Goal: Task Accomplishment & Management: Manage account settings

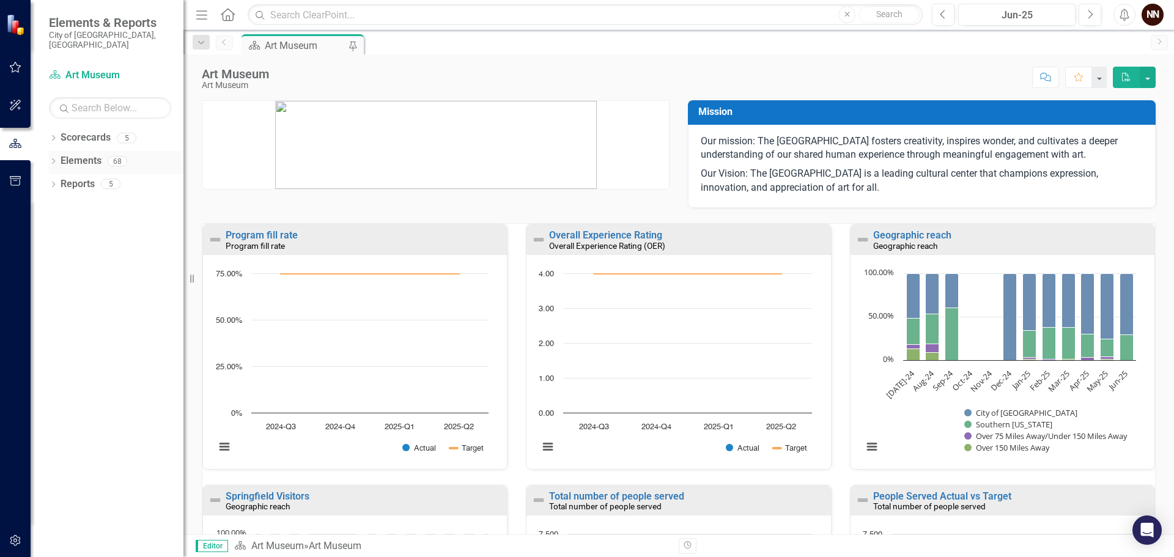
click at [95, 154] on link "Elements" at bounding box center [81, 161] width 41 height 14
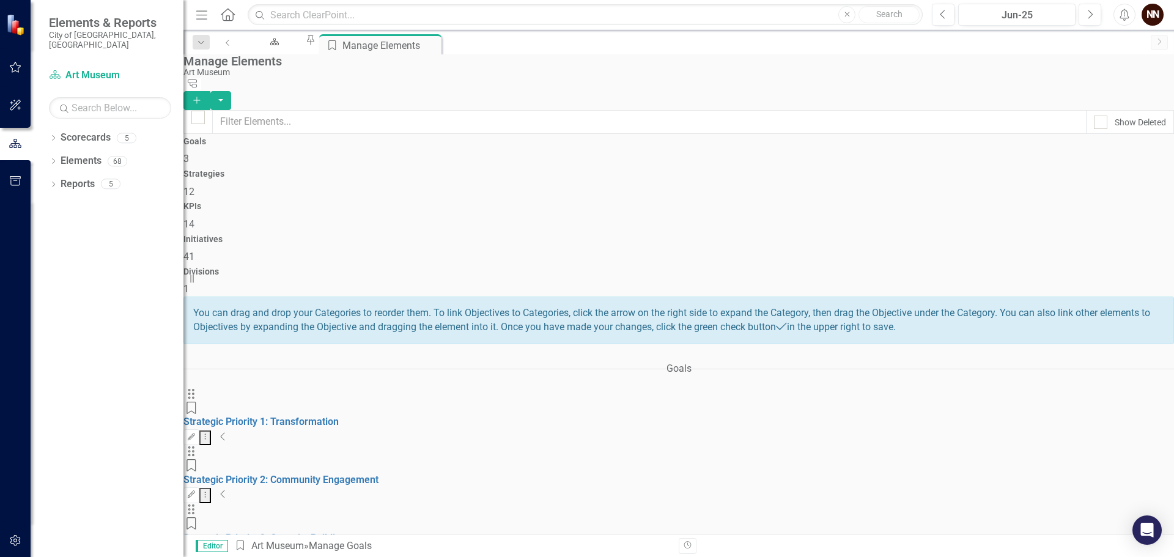
click at [495, 170] on div "Strategies 12" at bounding box center [678, 183] width 991 height 29
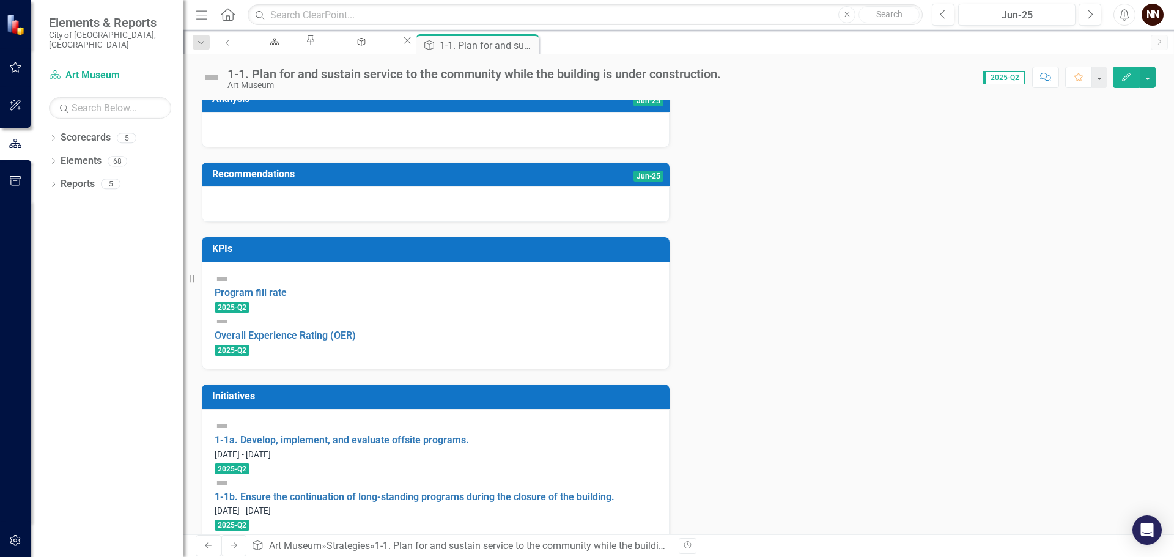
scroll to position [245, 0]
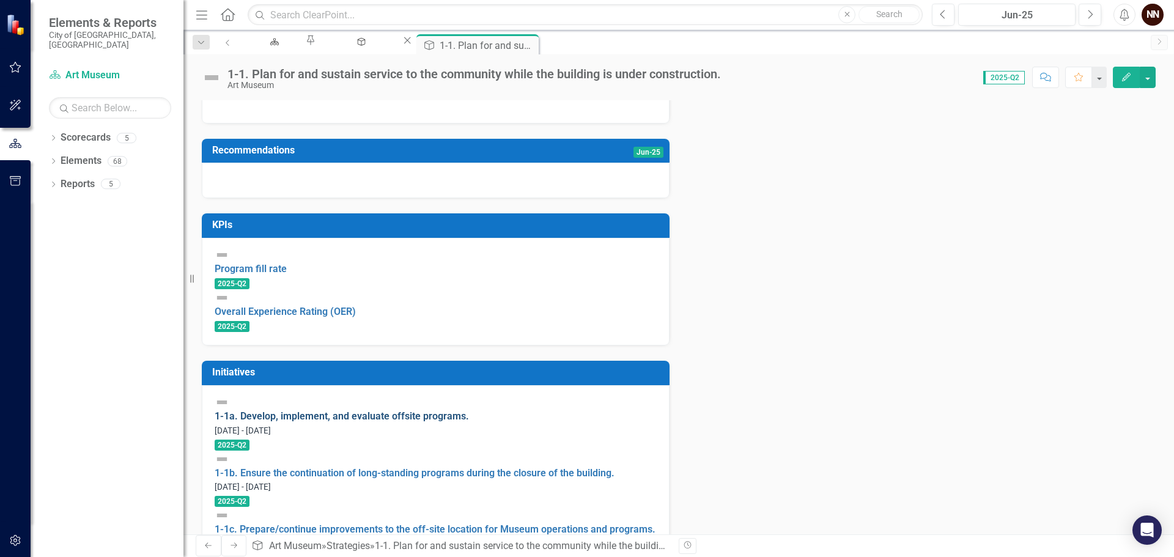
click at [465, 421] on link "1-1a. Develop, implement, and evaluate offsite programs." at bounding box center [342, 416] width 254 height 12
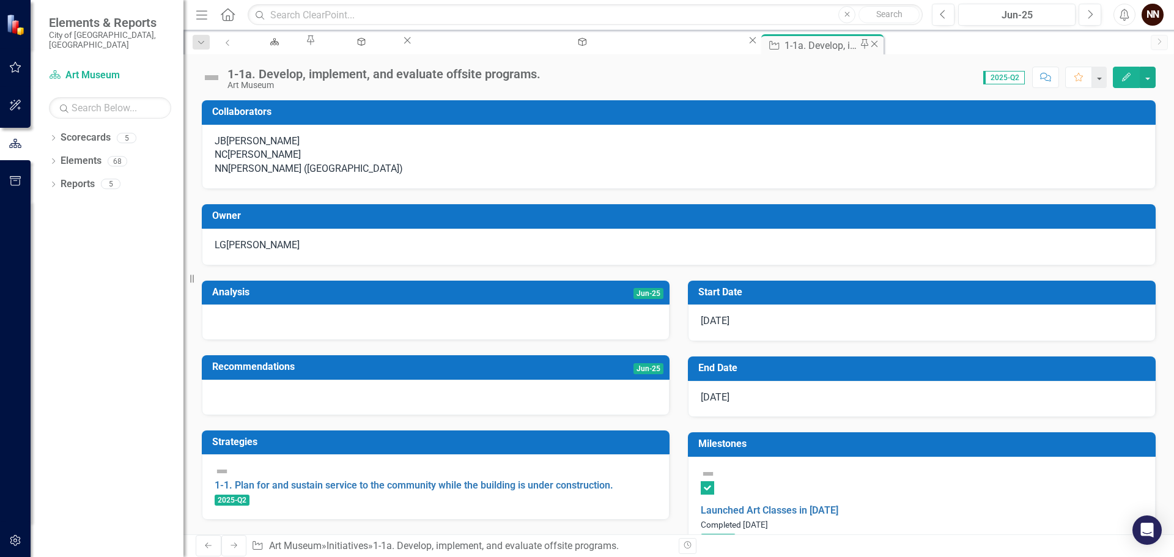
click at [868, 45] on icon "Close" at bounding box center [874, 44] width 12 height 10
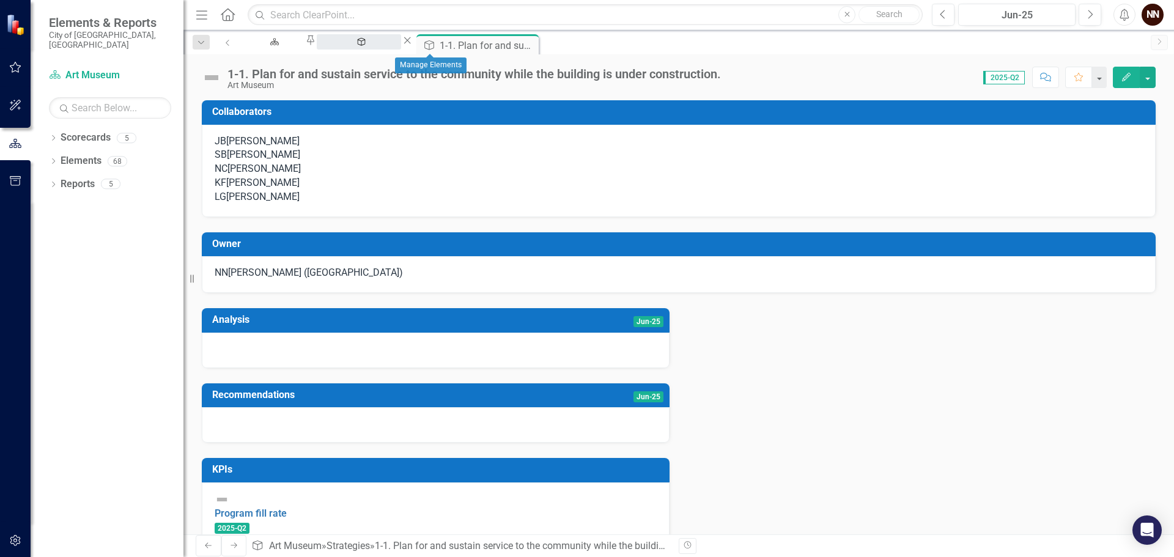
click at [390, 46] on div "Manage Elements" at bounding box center [359, 53] width 62 height 15
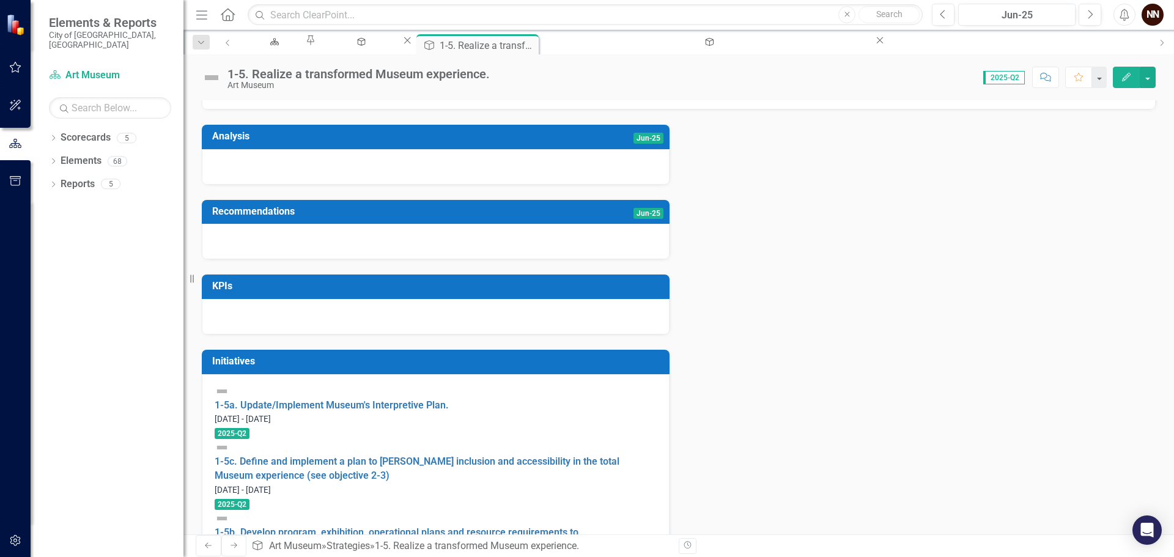
scroll to position [191, 0]
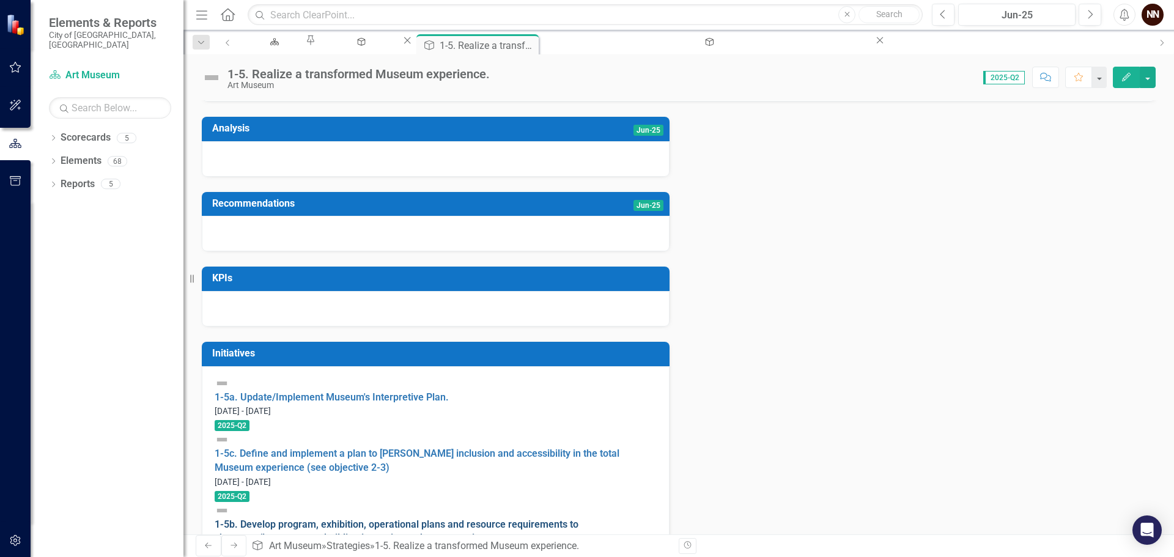
click at [414, 519] on link "1-5b. Develop program, exhibition, operational plans and resource requirements …" at bounding box center [397, 532] width 364 height 26
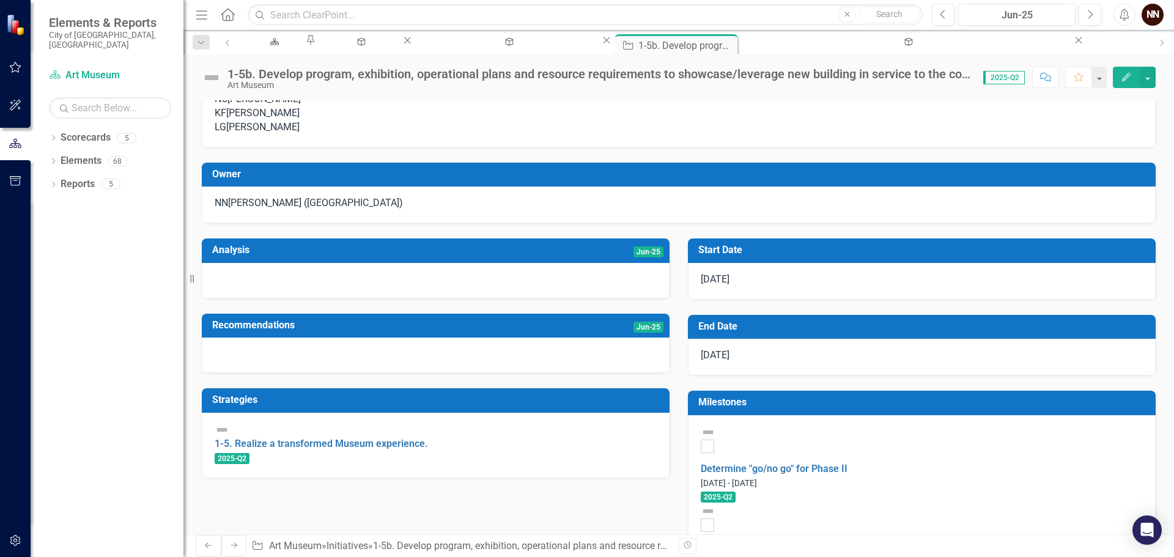
scroll to position [61, 0]
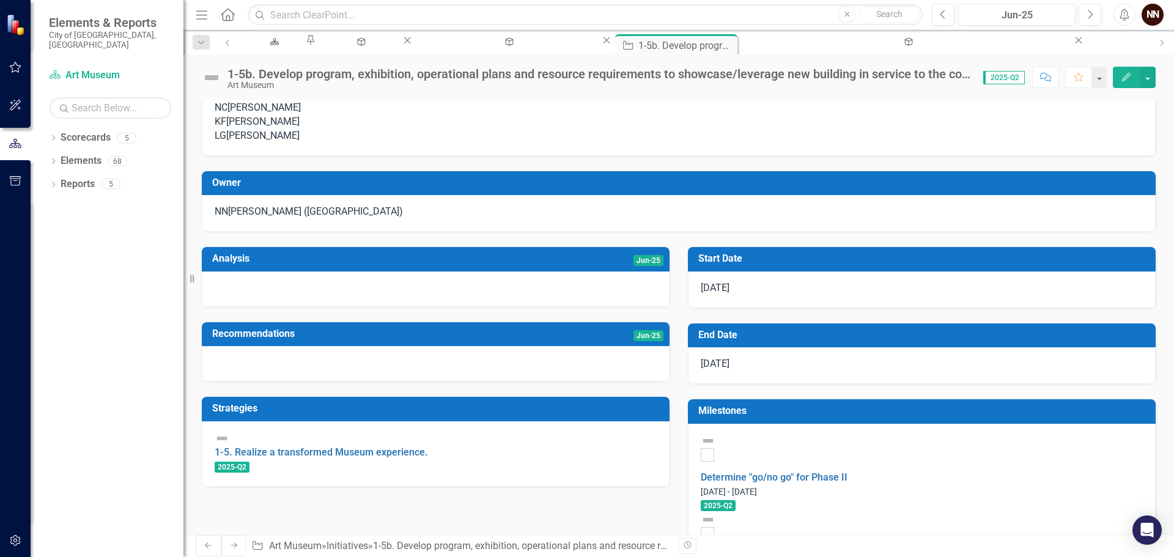
click at [515, 270] on td "Jun-25" at bounding box center [563, 260] width 200 height 20
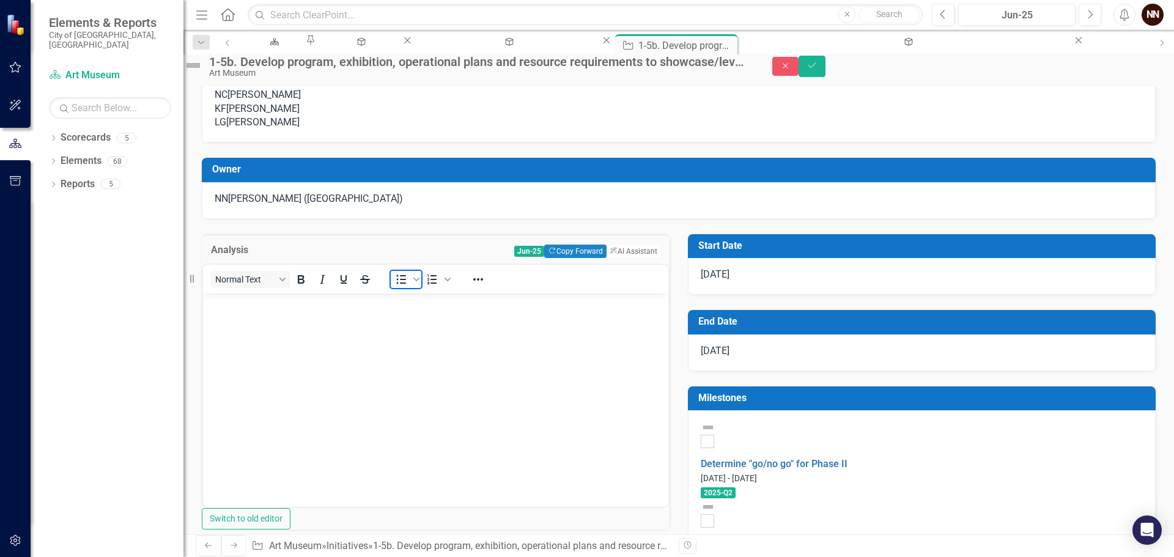
scroll to position [0, 0]
click at [421, 288] on span "Bullet list" at bounding box center [417, 279] width 10 height 17
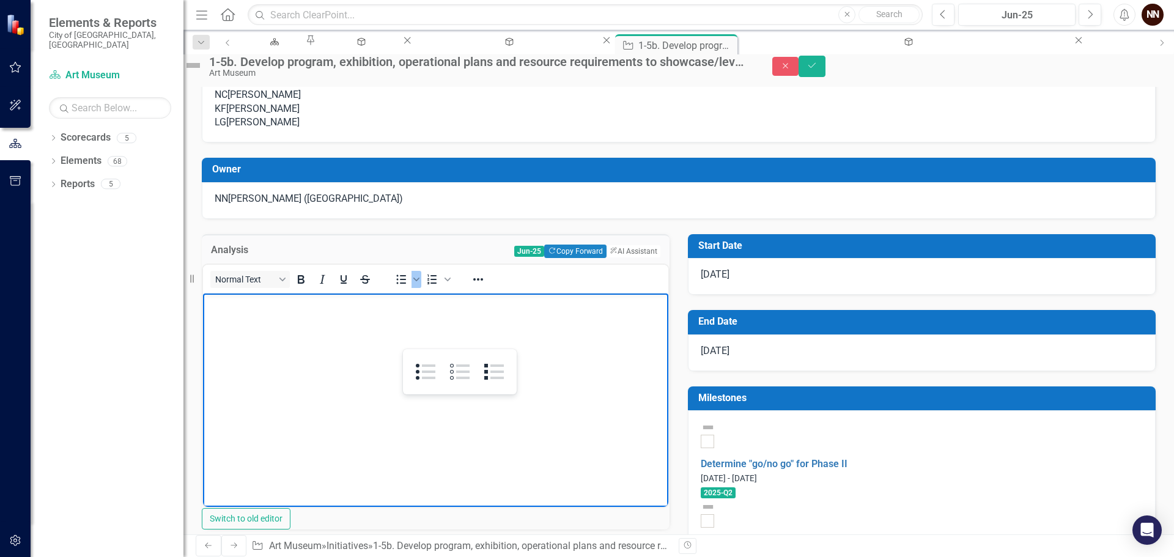
click at [349, 305] on p "Rich Text Area. Press ALT-0 for help." at bounding box center [435, 304] width 459 height 15
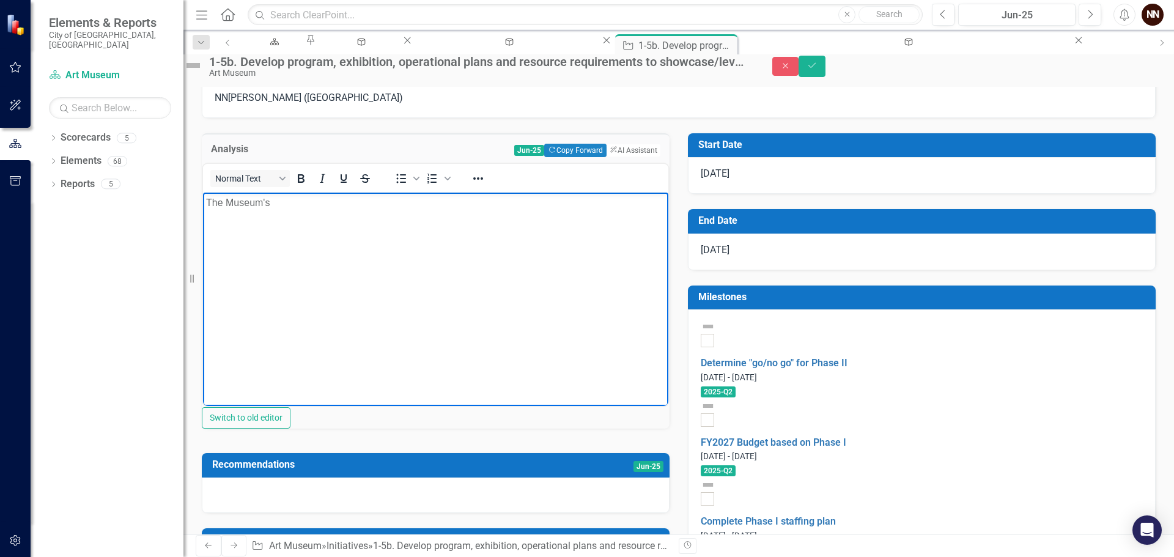
scroll to position [183, 0]
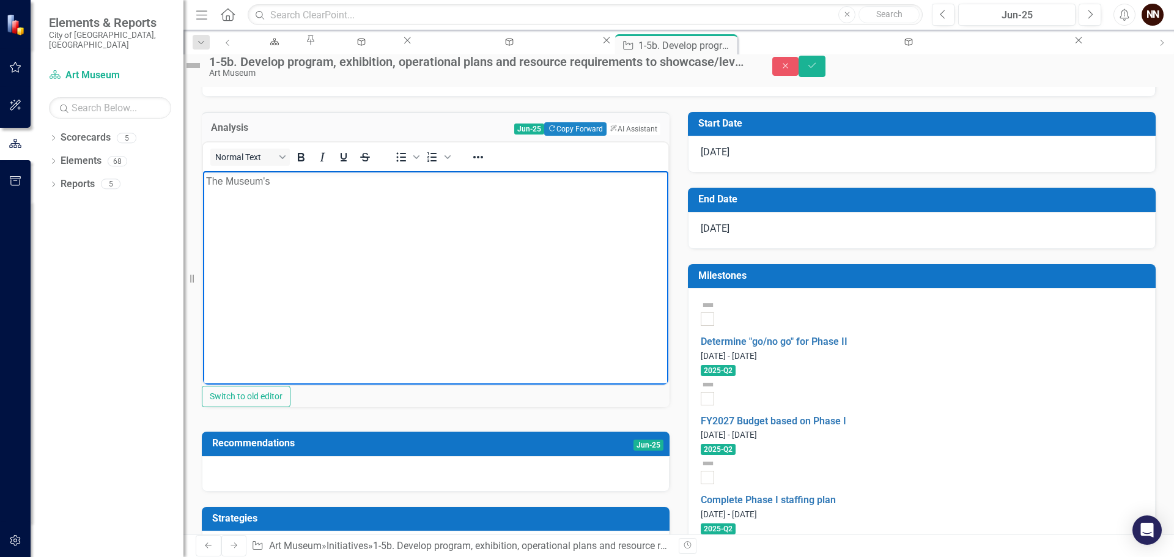
click at [346, 186] on p "The Museum's" at bounding box center [435, 181] width 459 height 15
click at [631, 136] on button "ClearPoint AI AI Assistant" at bounding box center [632, 128] width 55 height 13
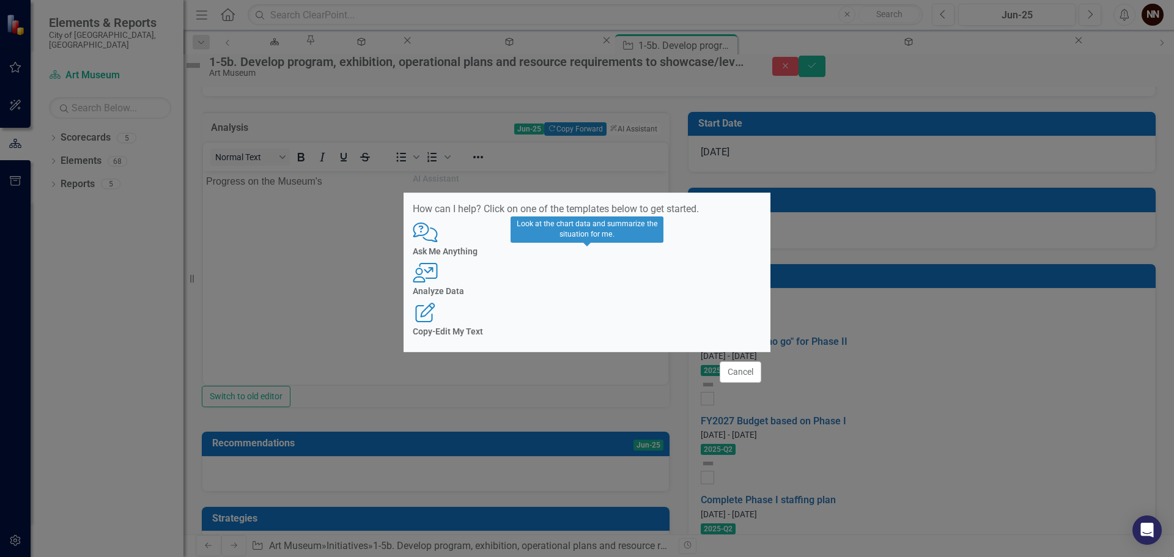
click at [584, 281] on div "User with Chart Analyze Data" at bounding box center [587, 280] width 349 height 34
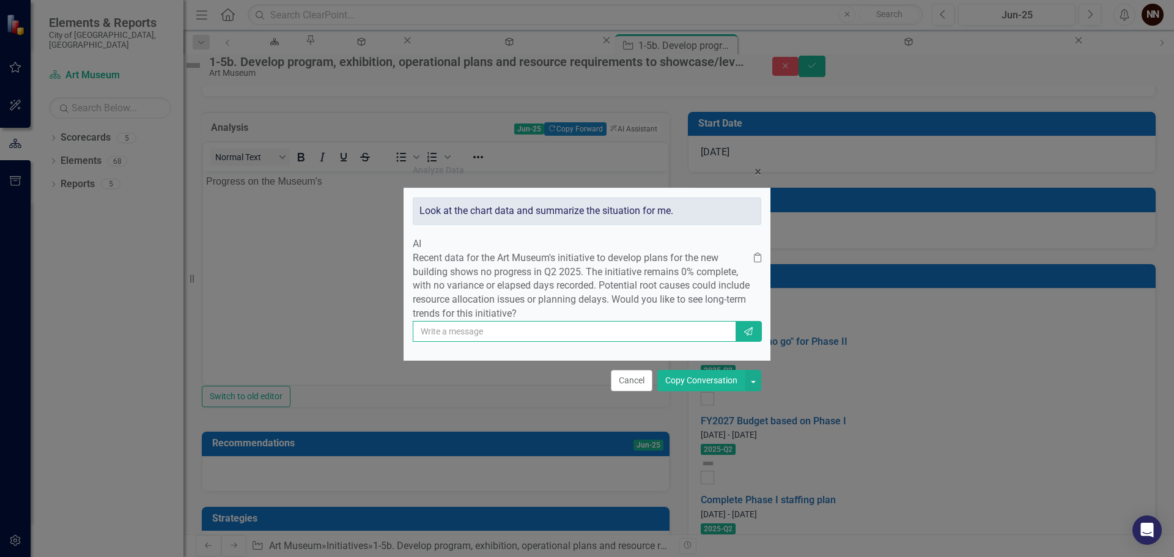
click at [605, 337] on input "text" at bounding box center [574, 331] width 323 height 21
type input "yes"
click at [744, 336] on icon "Send" at bounding box center [748, 331] width 11 height 9
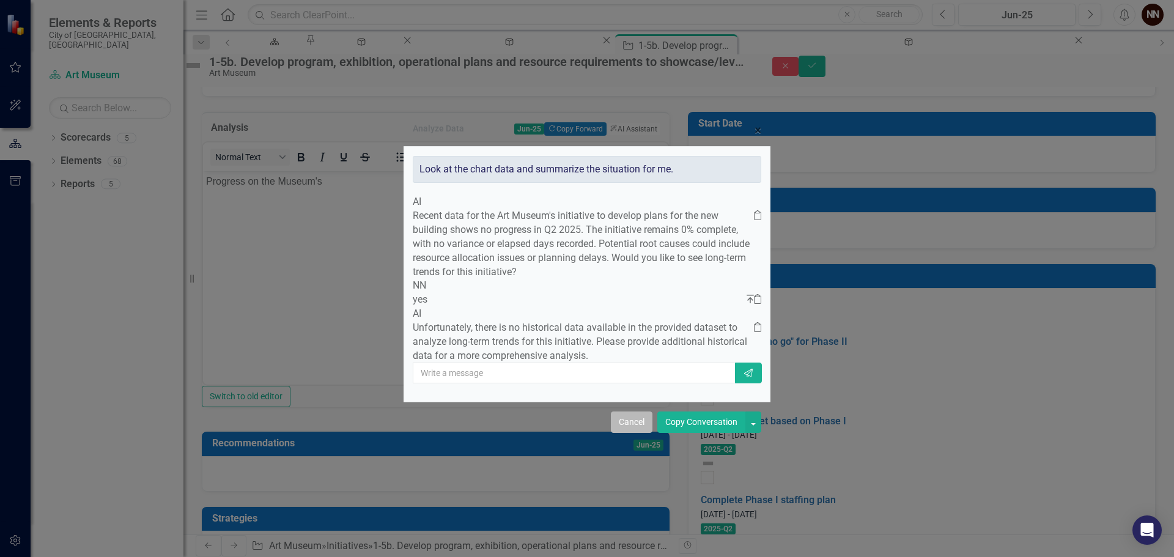
click at [619, 433] on button "Cancel" at bounding box center [632, 422] width 42 height 21
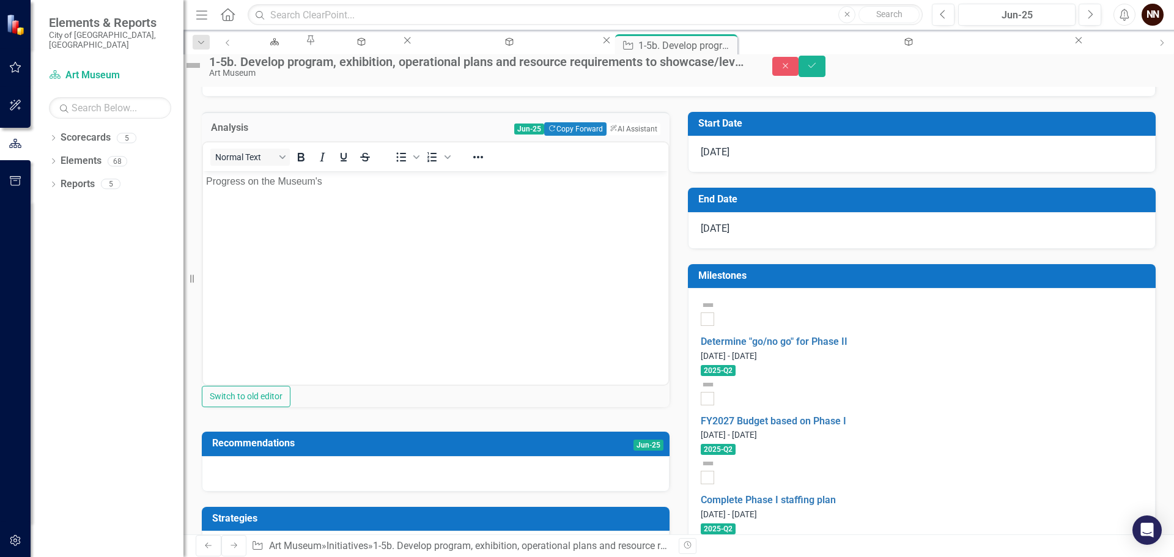
click at [327, 180] on p "Progress on the Museum's" at bounding box center [435, 181] width 459 height 15
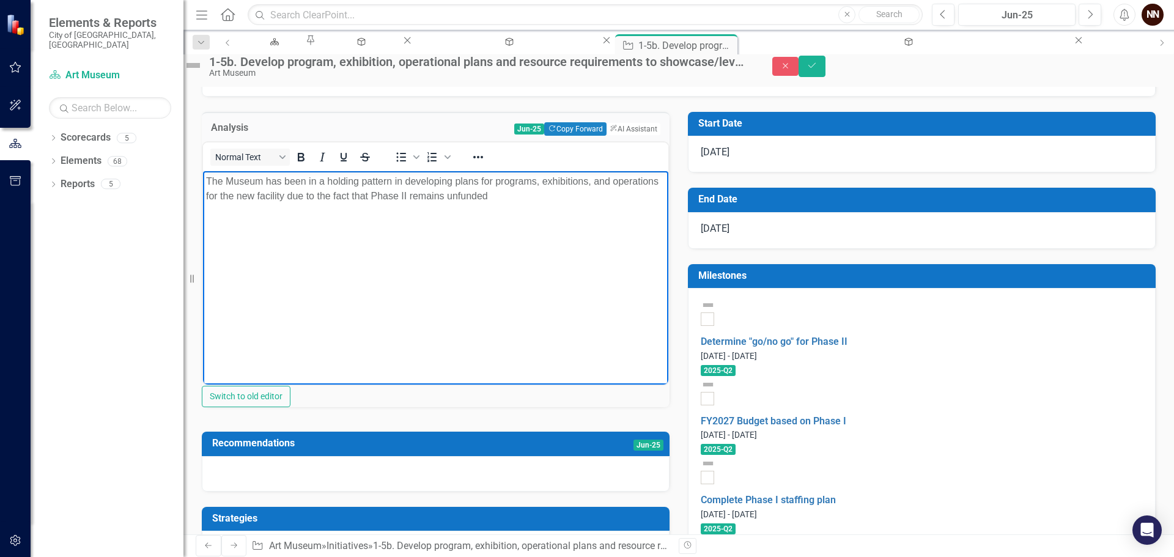
click at [459, 196] on p "The Museum has been in a holding pattern in developing plans for programs, exhi…" at bounding box center [435, 188] width 459 height 29
click at [424, 204] on p "The Museum has been in a holding pattern in developing plans for programs, exhi…" at bounding box center [435, 188] width 459 height 29
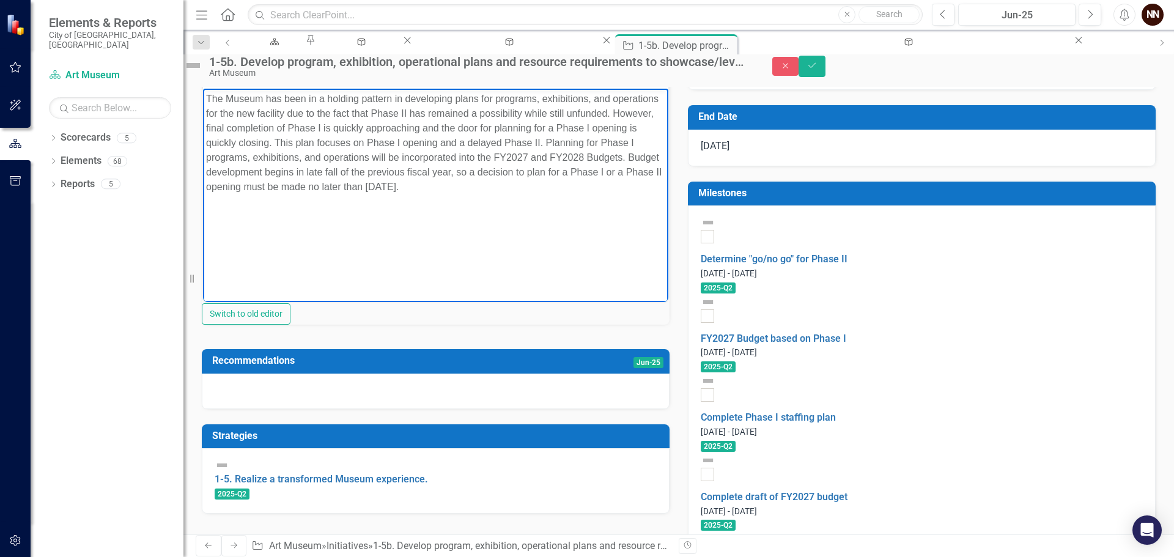
scroll to position [245, 0]
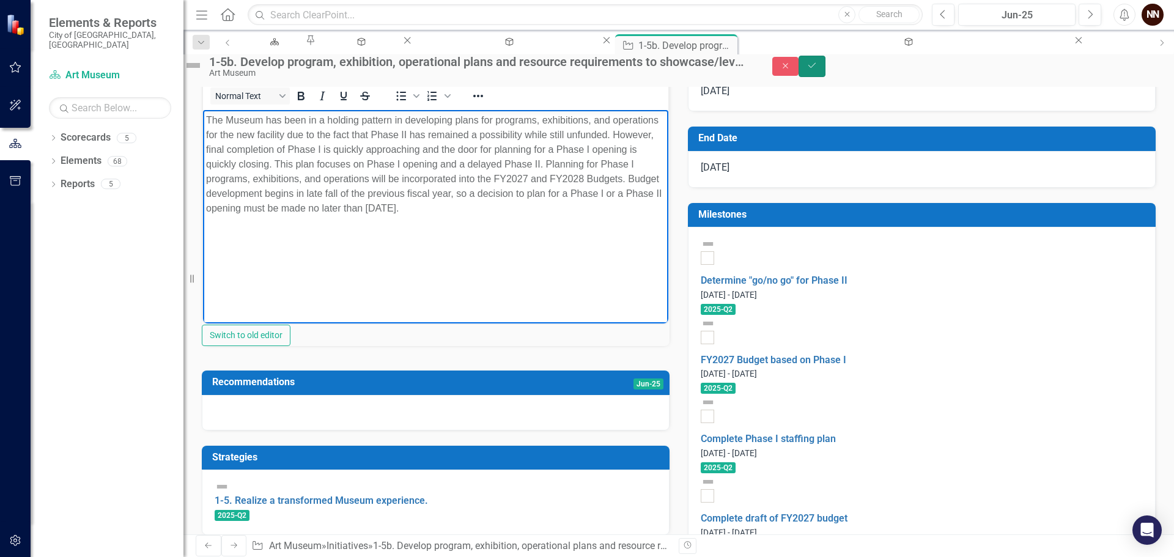
click at [825, 69] on button "Save" at bounding box center [812, 66] width 27 height 21
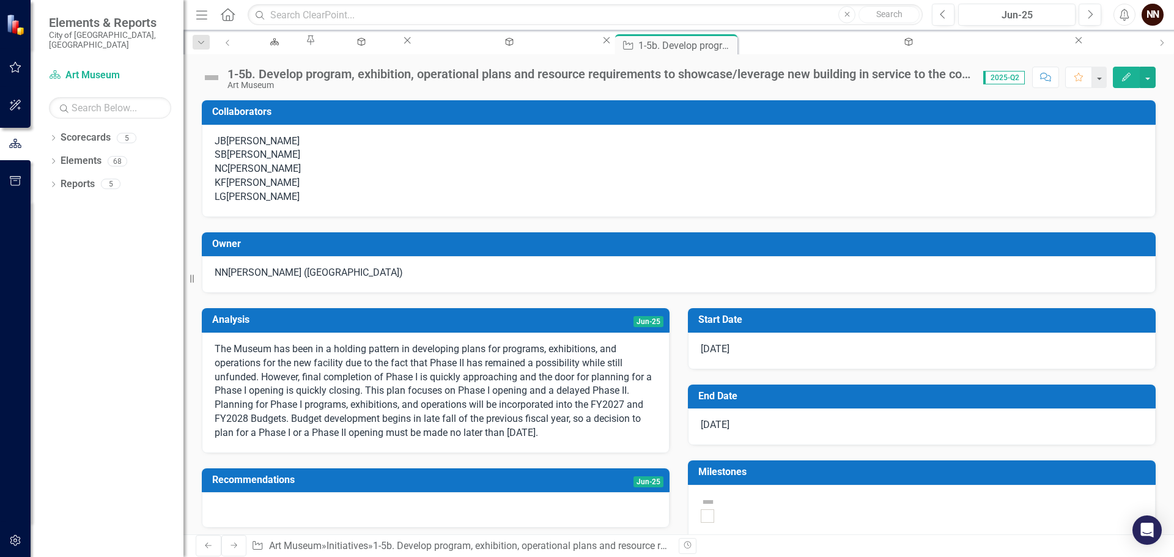
click at [557, 391] on p "The Museum has been in a holding pattern in developing plans for programs, exhi…" at bounding box center [436, 391] width 442 height 98
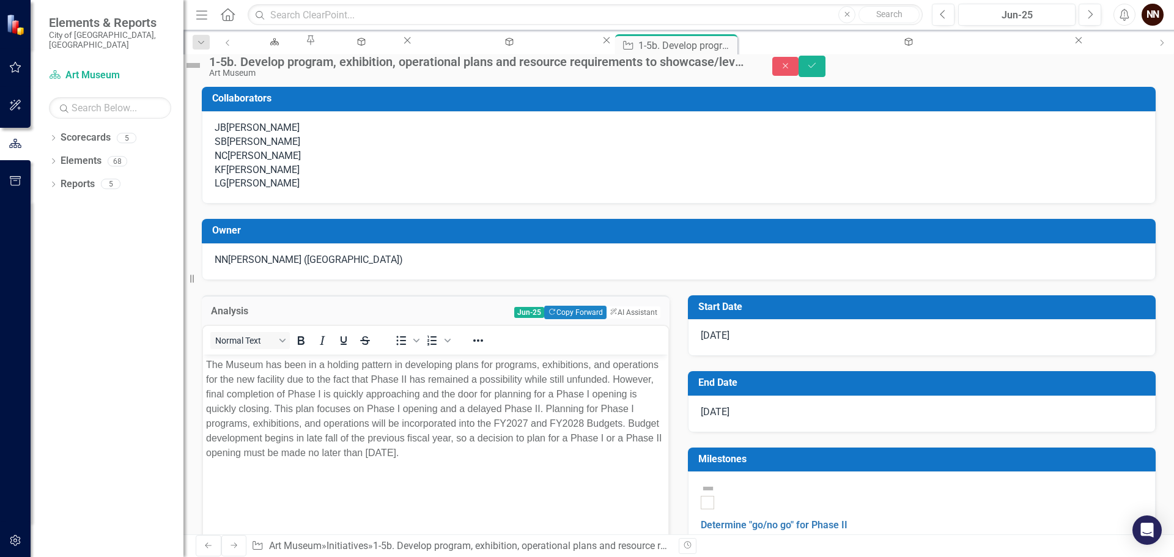
scroll to position [0, 0]
click at [602, 381] on p "The Museum has been in a holding pattern in developing plans for programs, exhi…" at bounding box center [435, 409] width 459 height 103
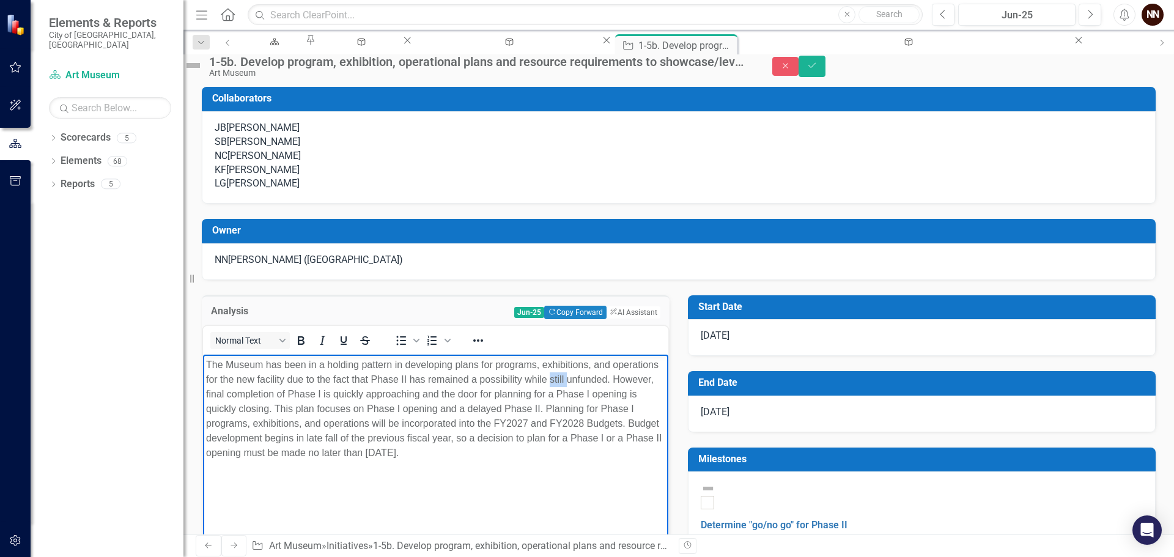
click at [602, 381] on p "The Museum has been in a holding pattern in developing plans for programs, exhi…" at bounding box center [435, 409] width 459 height 103
click at [553, 396] on p "The Museum has been in a holding pattern in developing plans for programs, exhi…" at bounding box center [435, 409] width 459 height 103
click at [344, 423] on p "The Museum has been in a holding pattern in developing plans for programs, exhi…" at bounding box center [435, 409] width 459 height 103
click at [506, 435] on p "The Museum has been in a holding pattern in developing plans for programs, exhi…" at bounding box center [435, 409] width 459 height 103
click at [372, 424] on p "The Museum has been in a holding pattern in developing plans for programs, exhi…" at bounding box center [435, 409] width 459 height 103
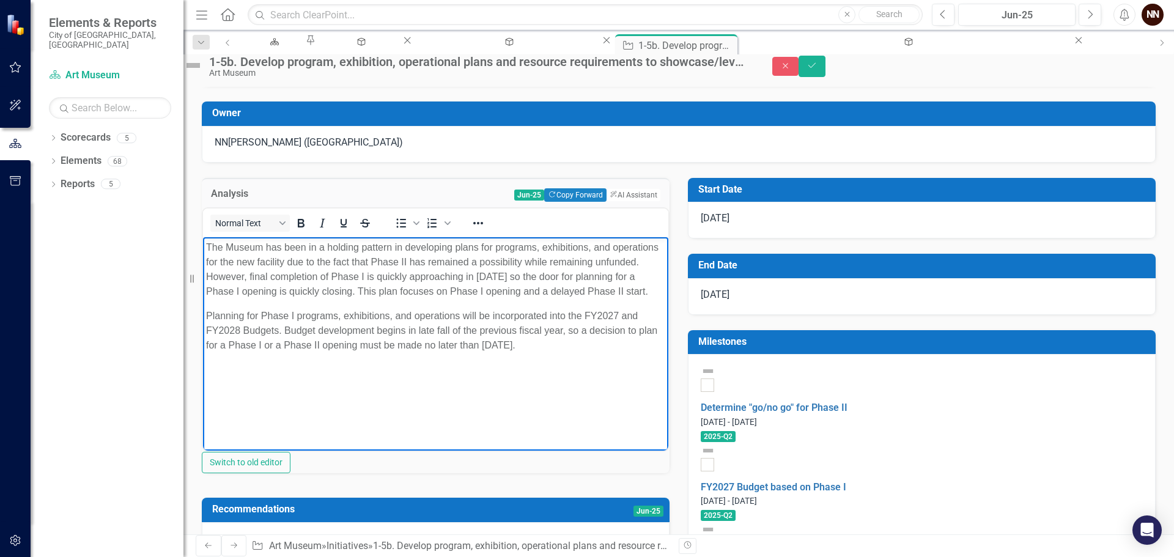
scroll to position [122, 0]
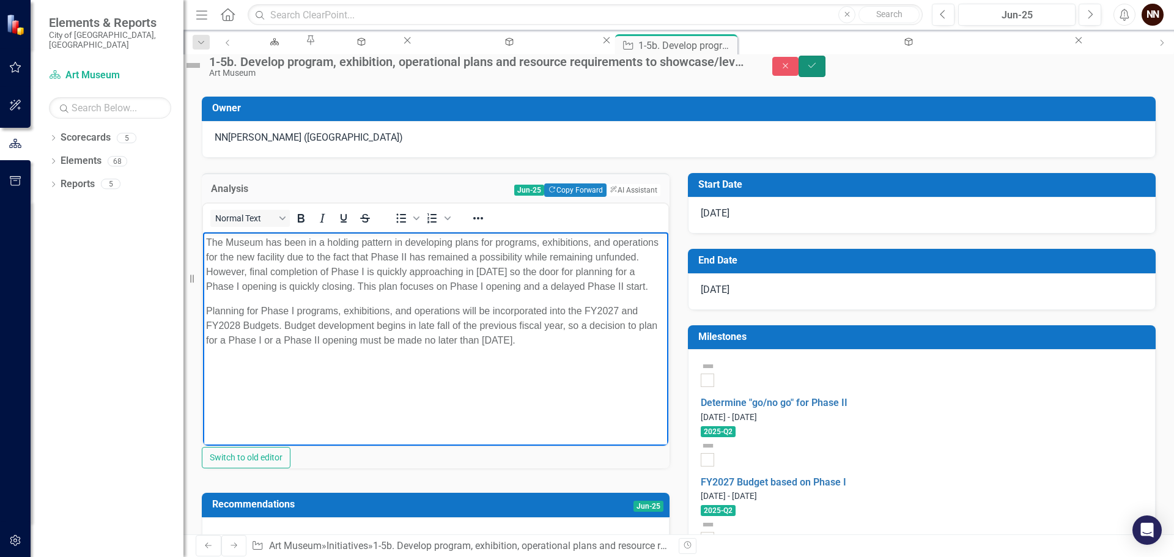
click at [818, 70] on icon "Save" at bounding box center [811, 65] width 11 height 9
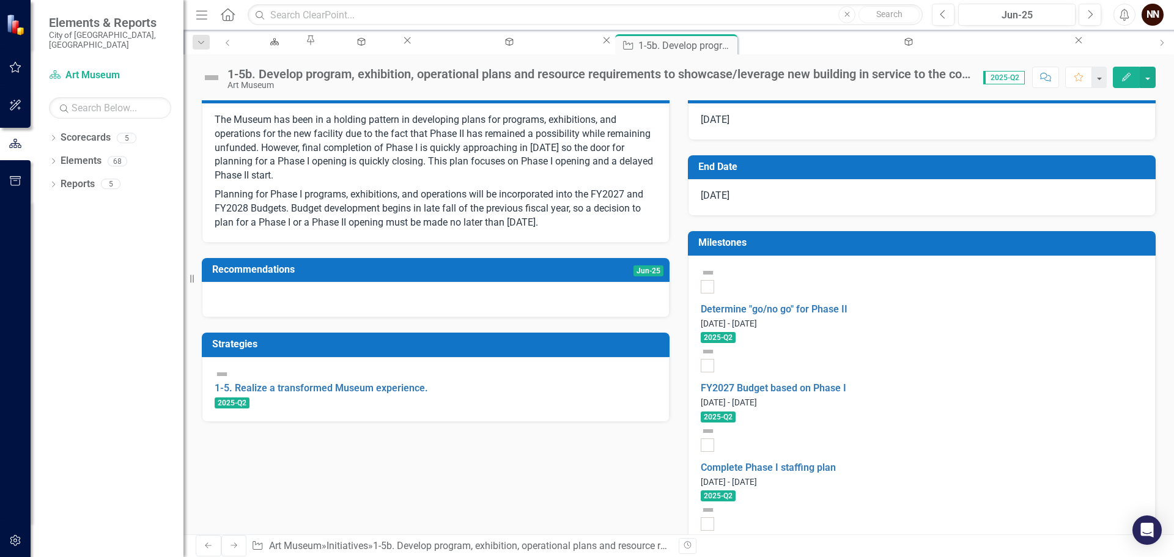
scroll to position [245, 0]
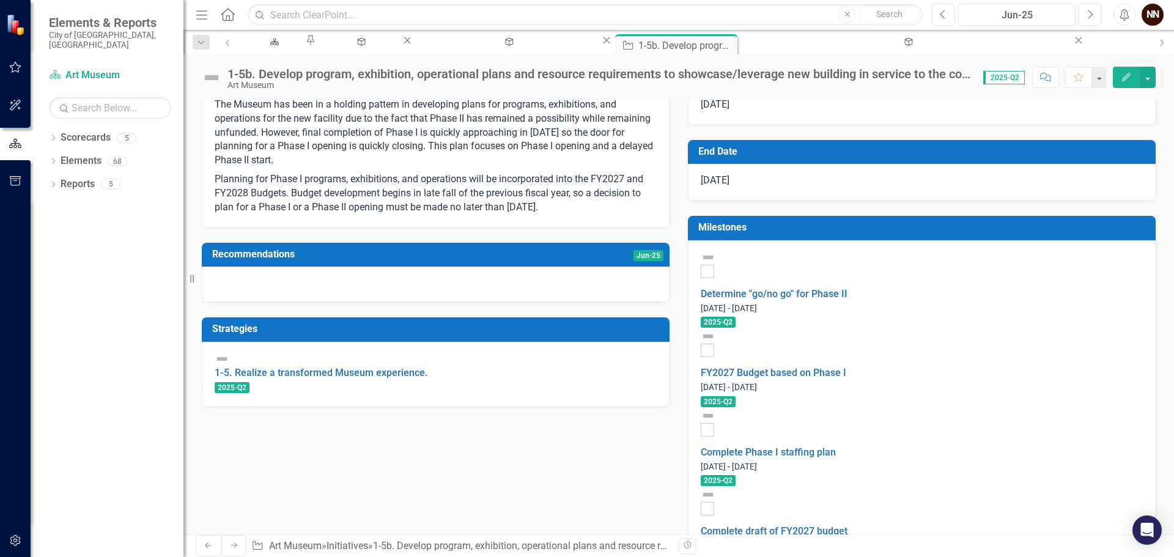
click at [448, 302] on div at bounding box center [436, 284] width 468 height 35
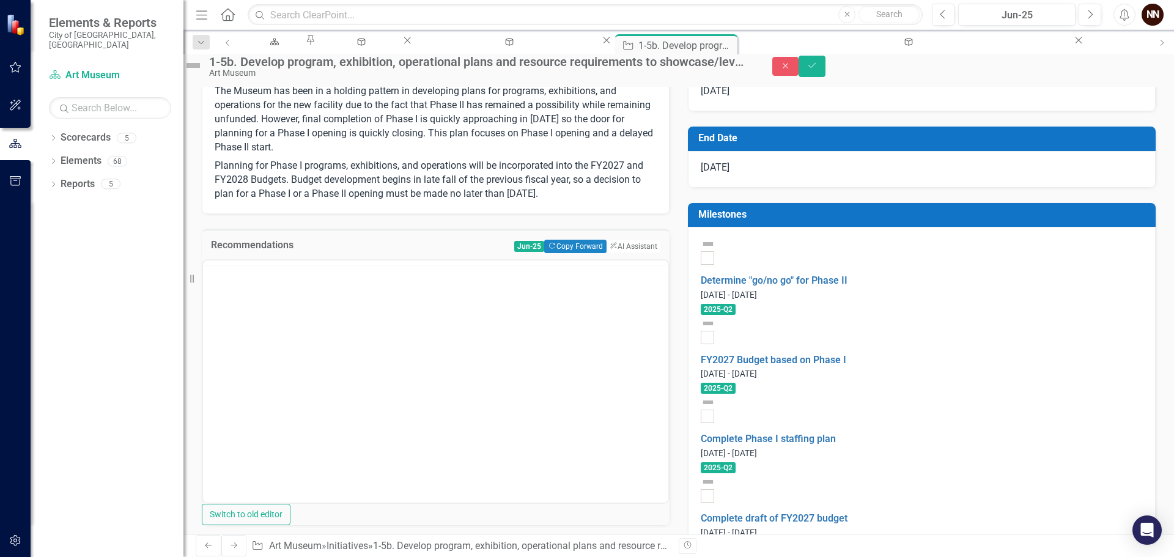
scroll to position [0, 0]
click at [386, 321] on body "Rich Text Area. Press ALT-0 for help." at bounding box center [435, 380] width 465 height 183
click at [623, 253] on button "ClearPoint AI AI Assistant" at bounding box center [632, 246] width 55 height 13
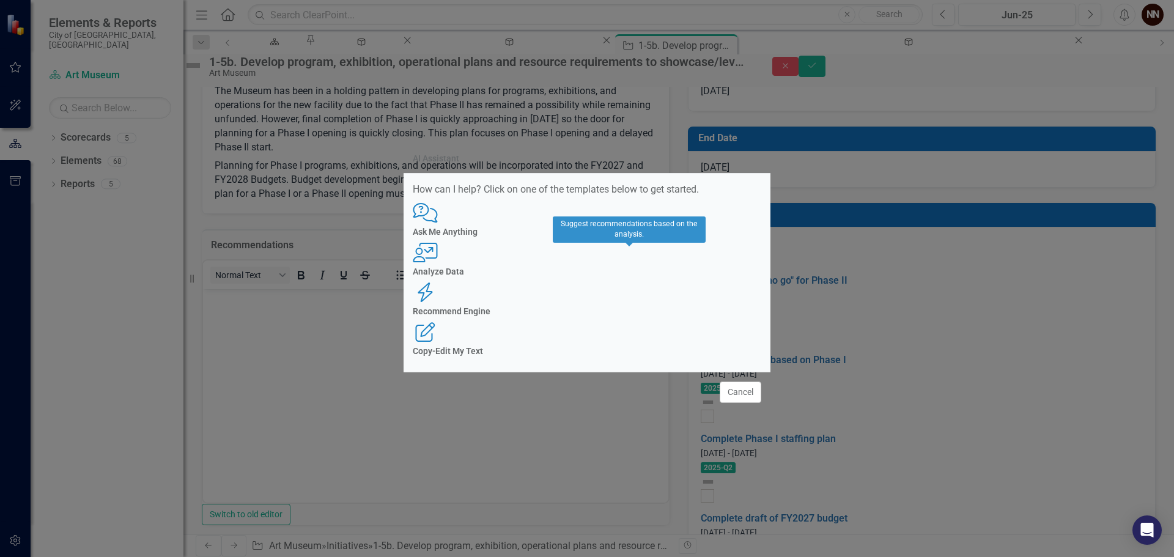
click at [612, 307] on div "Recommend Engine" at bounding box center [587, 311] width 349 height 9
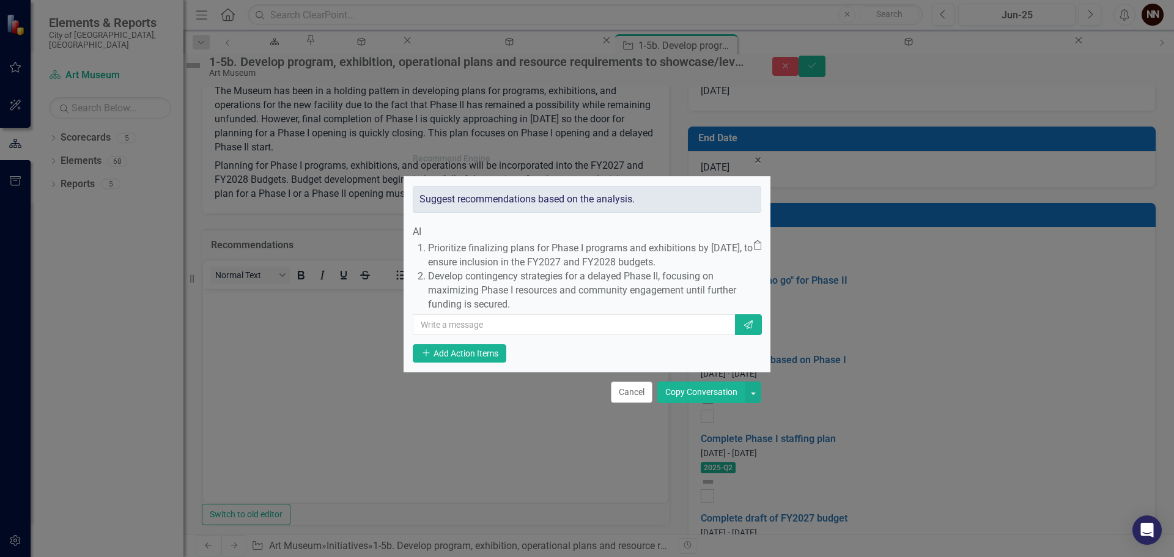
click at [673, 403] on button "Copy Conversation" at bounding box center [701, 392] width 88 height 21
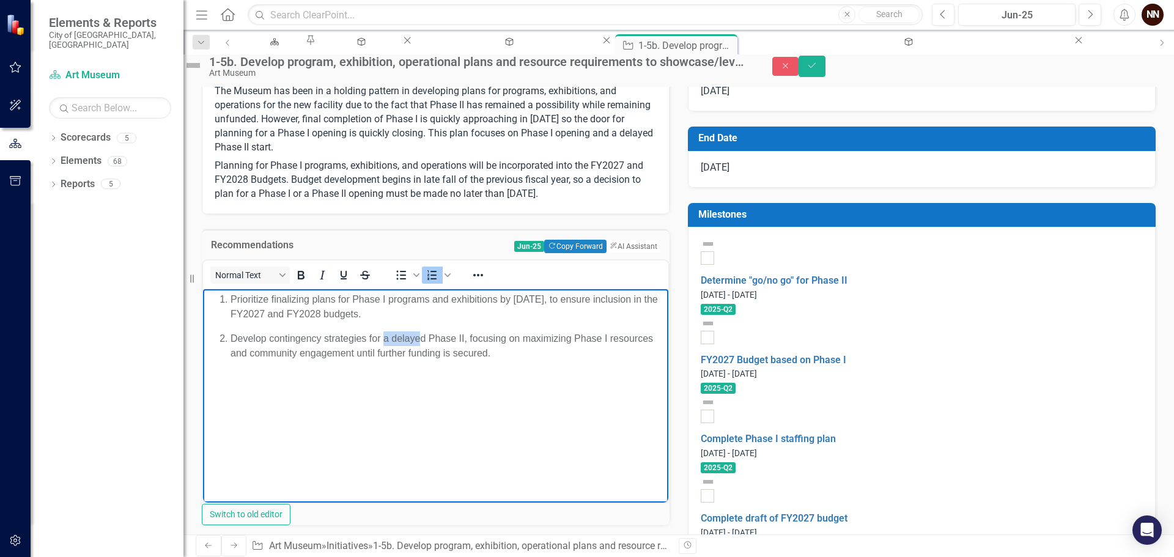
drag, startPoint x: 385, startPoint y: 339, endPoint x: 423, endPoint y: 338, distance: 37.9
click at [423, 338] on p "Develop contingency strategies for a delayed Phase II, focusing on maximizing P…" at bounding box center [448, 345] width 435 height 29
drag, startPoint x: 386, startPoint y: 338, endPoint x: 426, endPoint y: 338, distance: 39.7
click at [426, 338] on p "Develop contingency strategies for a delayed Phase II, focusing on maximizing P…" at bounding box center [448, 345] width 435 height 29
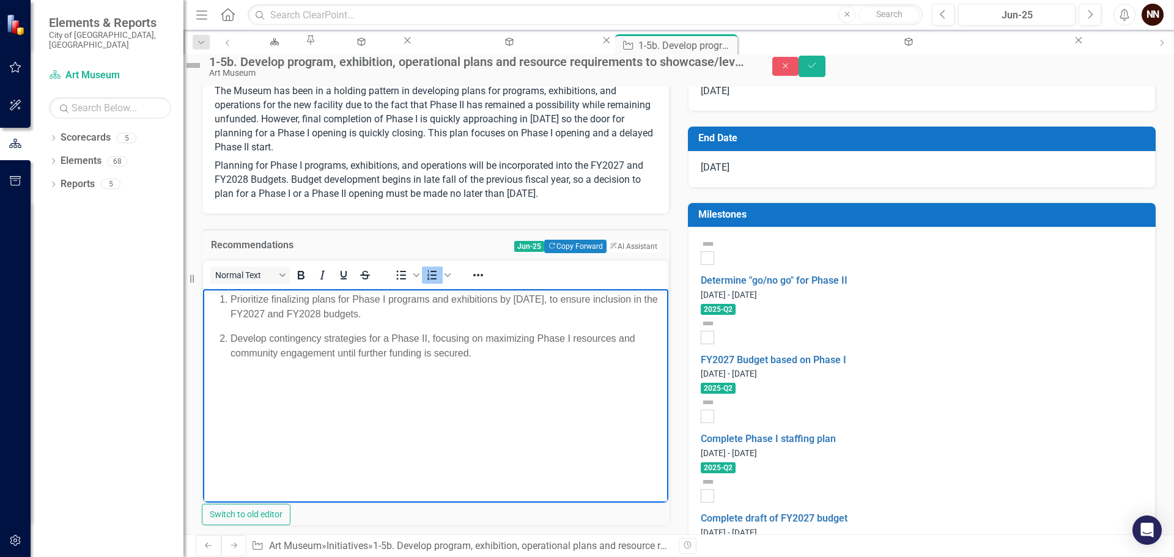
click at [426, 339] on p "Develop contingency strategies for a Phase II, focusing on maximizing Phase I r…" at bounding box center [448, 345] width 435 height 29
drag, startPoint x: 369, startPoint y: 314, endPoint x: 387, endPoint y: 313, distance: 18.4
click at [387, 313] on p "Prioritize finalizing plans for Phase I programs and exhibitions by [DATE], to …" at bounding box center [448, 306] width 435 height 29
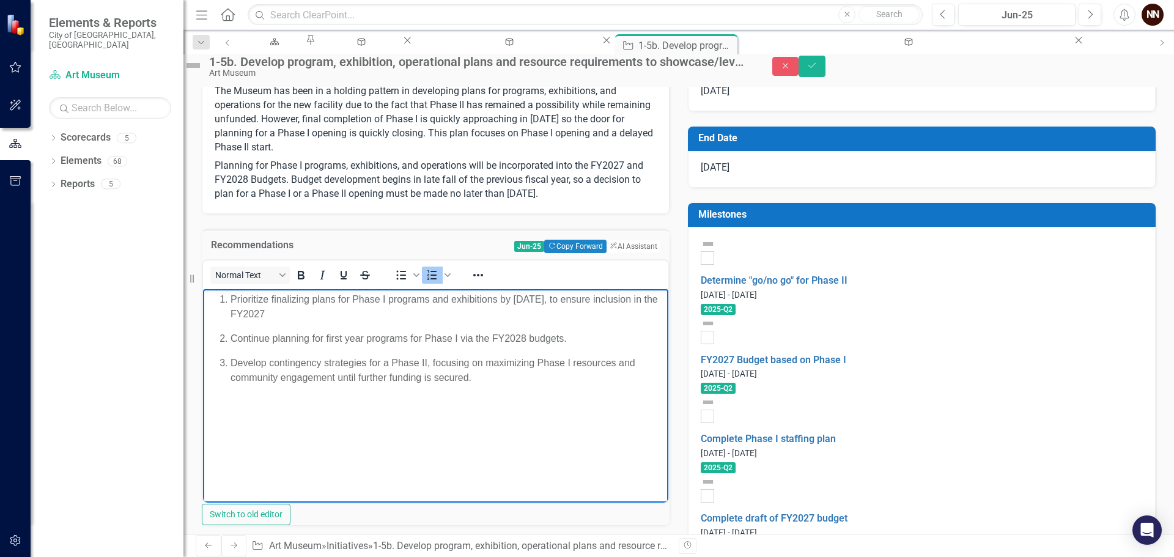
click at [363, 316] on p "Prioritize finalizing plans for Phase I programs and exhibitions by [DATE], to …" at bounding box center [448, 306] width 435 height 29
drag, startPoint x: 459, startPoint y: 338, endPoint x: 476, endPoint y: 338, distance: 17.1
click at [476, 338] on p "Continue planning for first year programs for Phase I via the FY2028 budgets." at bounding box center [448, 338] width 435 height 15
click at [601, 339] on p "Continue planning for first year programs for Phase I to include in the FY2028 …" at bounding box center [448, 338] width 435 height 15
click at [554, 363] on p "Develop contingency strategies for a Phase II, focusing on maximizing Phase I r…" at bounding box center [448, 369] width 435 height 29
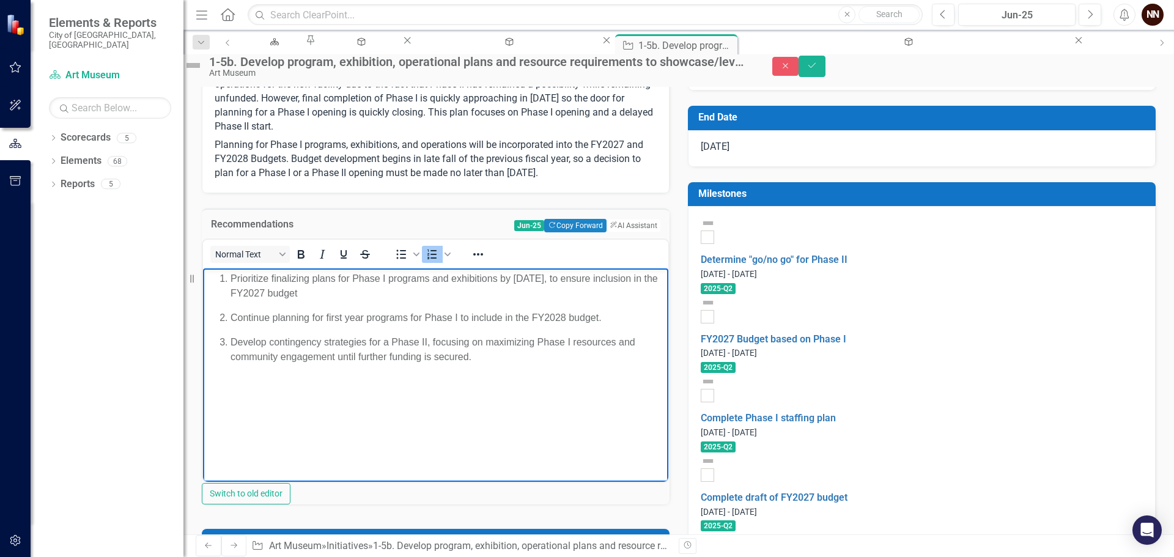
scroll to position [245, 0]
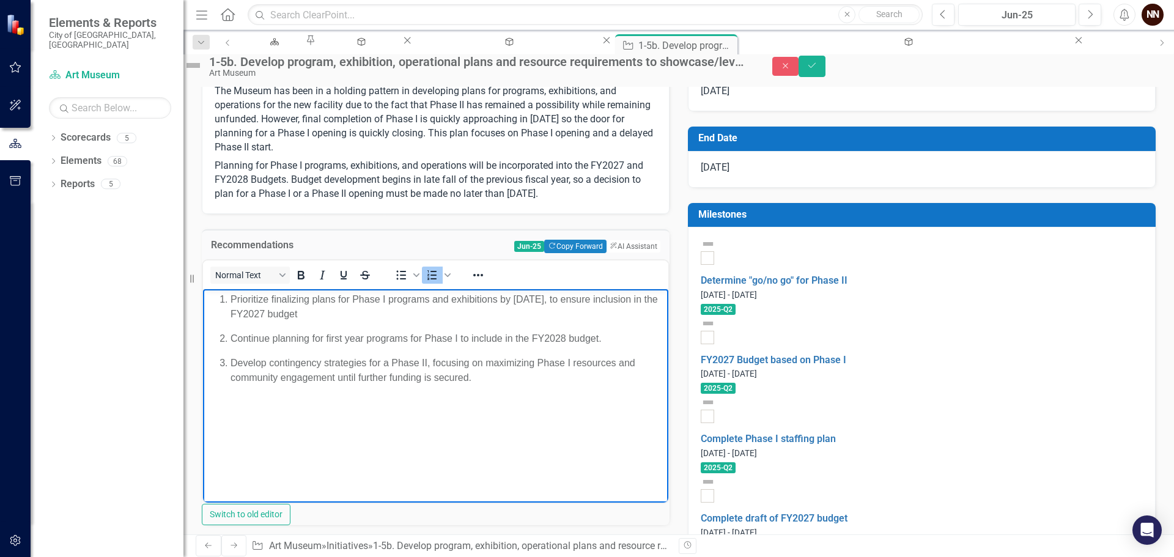
click at [383, 361] on p "Develop contingency strategies for a Phase II, focusing on maximizing Phase I r…" at bounding box center [448, 369] width 435 height 29
click at [463, 364] on p "Develop contingency strategies for an earlier Phase II, focusing on maximizing …" at bounding box center [448, 369] width 435 height 29
click at [537, 364] on p "Develop contingency strategies for an earlier Phase II start but focusing on ma…" at bounding box center [448, 369] width 435 height 29
click at [538, 364] on p "Develop contingency strategies for an earlier Phase II start but focusing on ma…" at bounding box center [448, 369] width 435 height 29
click at [547, 363] on p "Develop contingency strategies for an earlier Phase II start but focus on maxim…" at bounding box center [448, 369] width 435 height 29
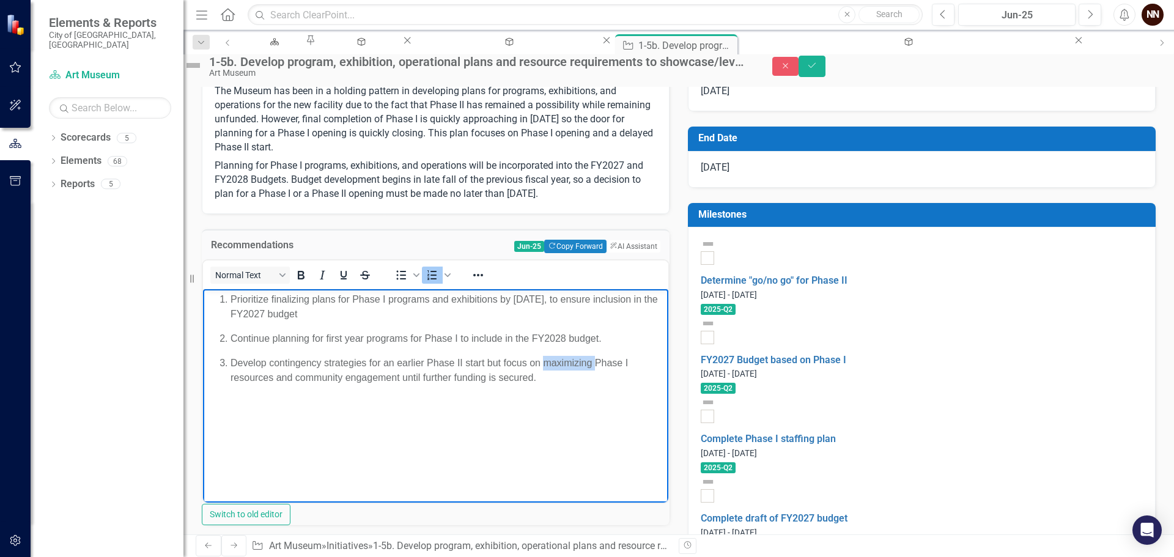
drag, startPoint x: 543, startPoint y: 361, endPoint x: 596, endPoint y: 361, distance: 53.2
click at [596, 361] on p "Develop contingency strategies for an earlier Phase II start but focus on maxim…" at bounding box center [448, 369] width 435 height 29
drag, startPoint x: 580, startPoint y: 362, endPoint x: 486, endPoint y: 375, distance: 95.1
click at [486, 375] on p "Develop contingency strategies for an earlier Phase II start but focus on Phase…" at bounding box center [448, 369] width 435 height 29
click at [544, 438] on body "Prioritize finalizing plans for Phase I programs and exhibitions by [DATE], to …" at bounding box center [435, 380] width 465 height 183
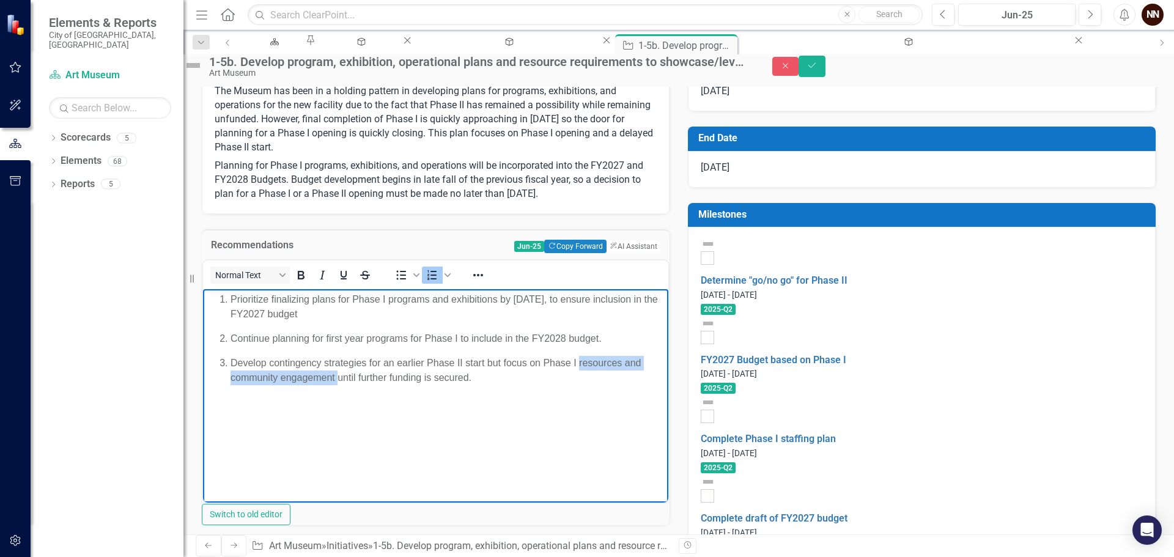
drag, startPoint x: 579, startPoint y: 362, endPoint x: 359, endPoint y: 382, distance: 221.0
click at [359, 382] on p "Develop contingency strategies for an earlier Phase II start but focus on Phase…" at bounding box center [448, 369] width 435 height 29
click at [319, 378] on p "Develop contingency strategies for an earlier Phase II start but focus on Phase…" at bounding box center [448, 369] width 435 height 29
click at [604, 336] on p "Continue planning for first year programs for Phase I to include in the FY2028 …" at bounding box center [448, 338] width 435 height 15
click at [427, 319] on p "Prioritize finalizing plans for Phase I programs and exhibitions by [DATE], to …" at bounding box center [448, 306] width 435 height 29
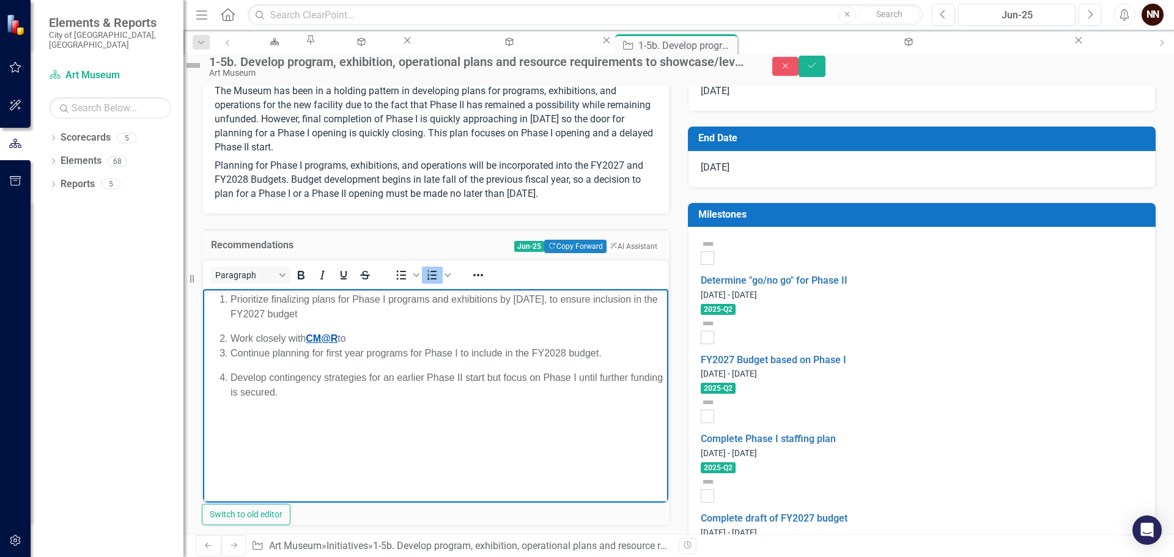
click at [322, 334] on link "CM@R" at bounding box center [322, 338] width 32 height 10
click at [318, 337] on link "CM@R" at bounding box center [322, 338] width 32 height 10
drag, startPoint x: 310, startPoint y: 338, endPoint x: 340, endPoint y: 336, distance: 30.0
click at [338, 336] on link "CM@R" at bounding box center [322, 338] width 32 height 10
click at [366, 325] on ol "Prioritize finalizing plans for Phase I programs and exhibitions by [DATE], to …" at bounding box center [435, 346] width 459 height 108
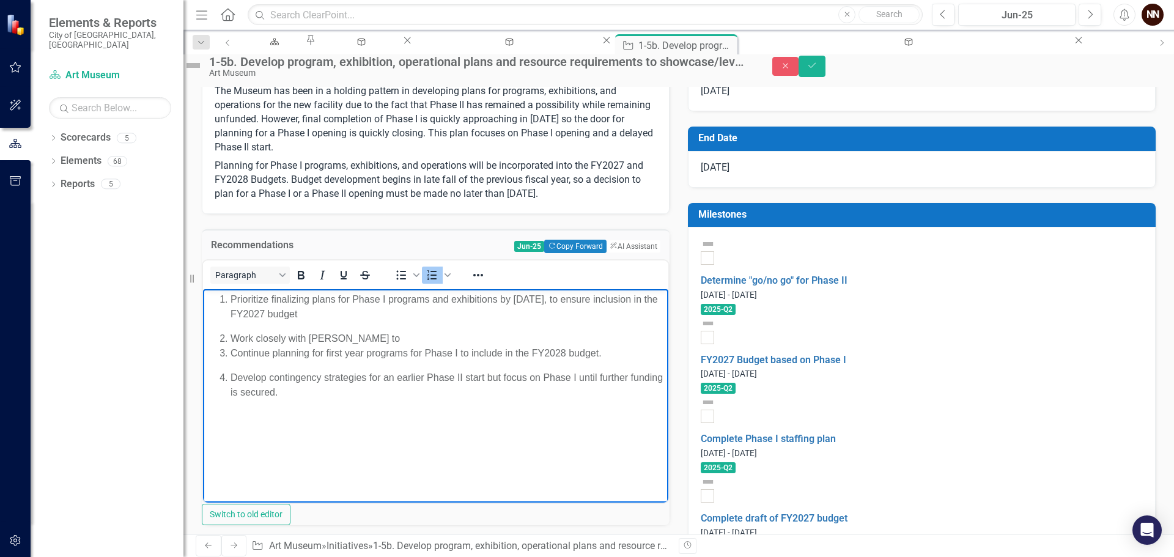
click at [331, 341] on li "Work closely with [PERSON_NAME] to" at bounding box center [448, 338] width 435 height 15
click at [366, 332] on li "Work closely with [PERSON_NAME] to" at bounding box center [448, 338] width 435 height 15
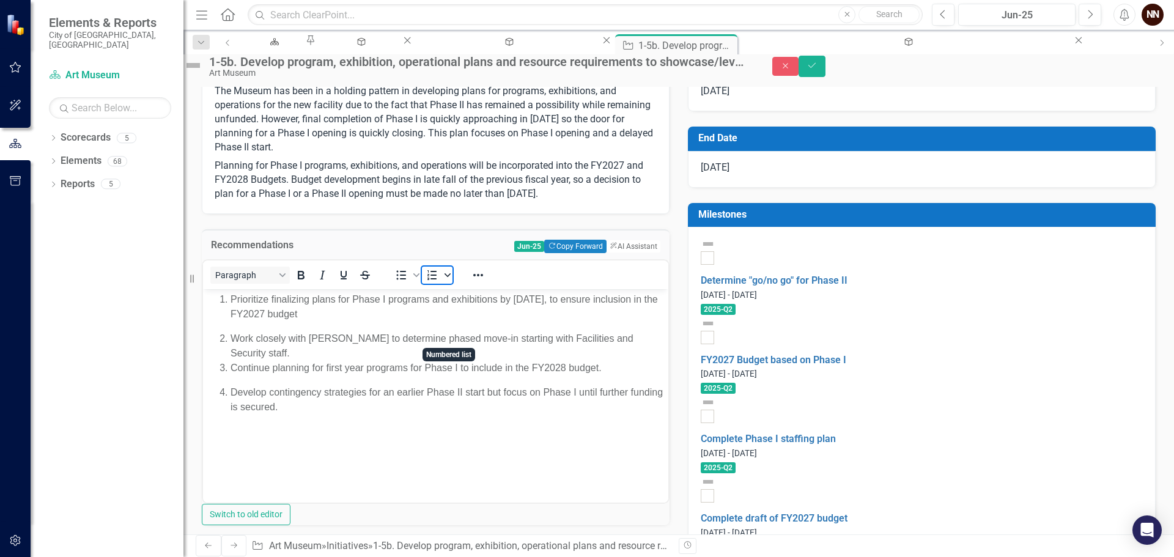
click at [451, 278] on icon "Numbered list" at bounding box center [448, 275] width 6 height 6
click at [448, 369] on div "Default" at bounding box center [457, 367] width 34 height 34
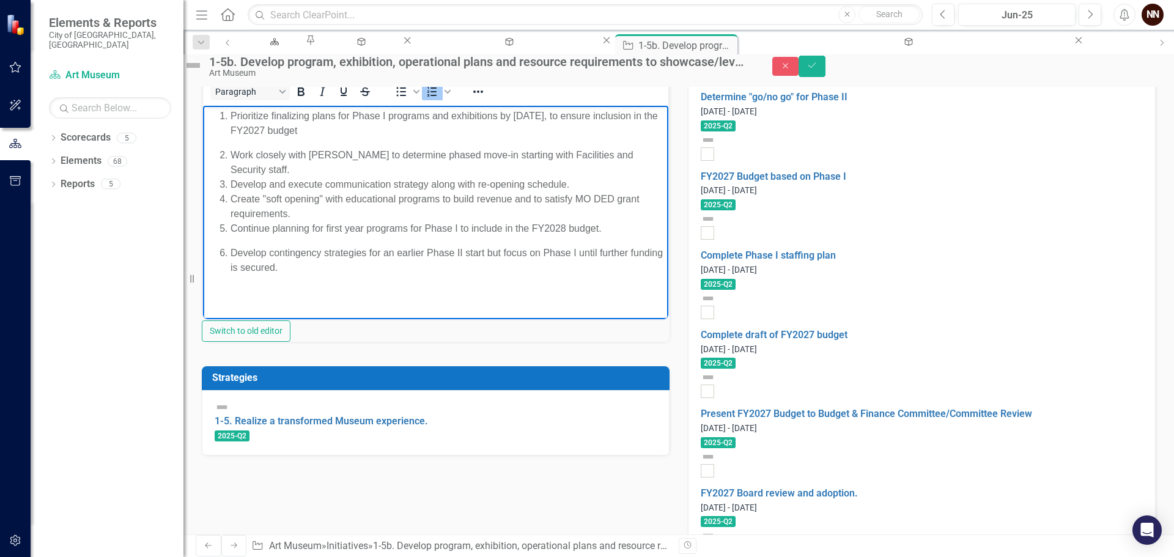
scroll to position [391, 0]
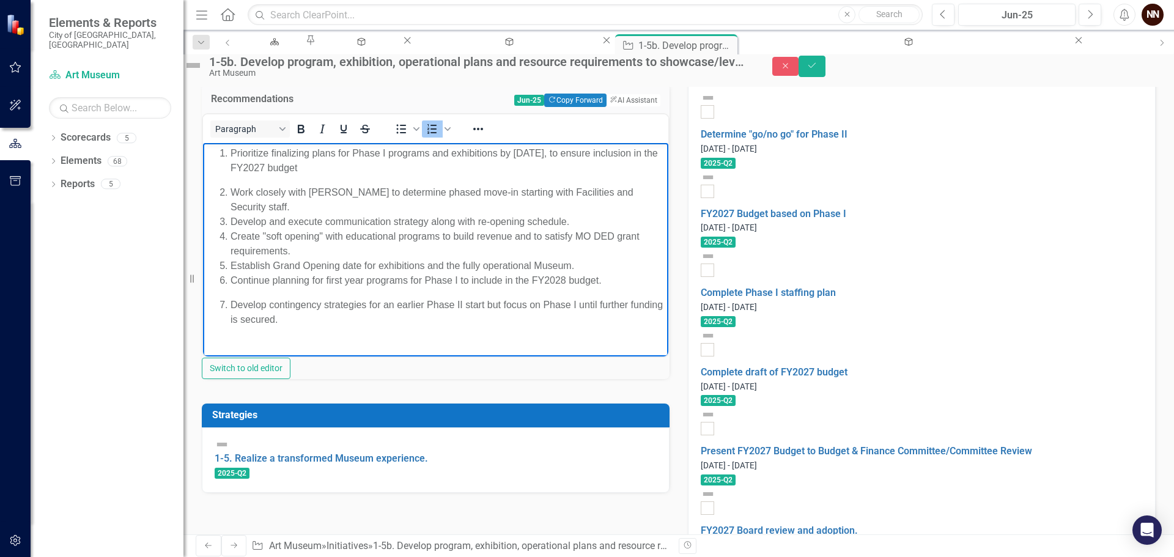
click at [360, 180] on ol "Prioritize finalizing plans for Phase I programs and exhibitions by [DATE], to …" at bounding box center [435, 236] width 459 height 181
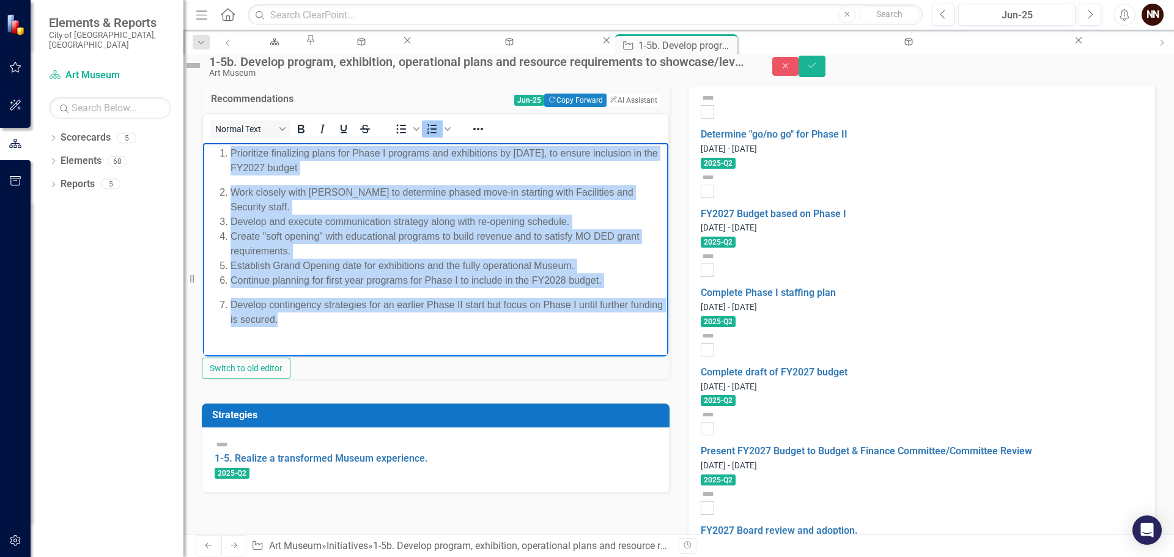
drag, startPoint x: 231, startPoint y: 155, endPoint x: 430, endPoint y: 318, distance: 257.2
click at [430, 318] on ol "Prioritize finalizing plans for Phase I programs and exhibitions by [DATE], to …" at bounding box center [435, 236] width 459 height 181
click at [406, 235] on li "Create "soft opening" with educational programs to build revenue and to satisfy…" at bounding box center [448, 243] width 435 height 29
drag, startPoint x: 354, startPoint y: 325, endPoint x: 225, endPoint y: 154, distance: 213.9
click at [225, 154] on ol "Prioritize finalizing plans for Phase I programs and exhibitions by [DATE], to …" at bounding box center [435, 236] width 459 height 181
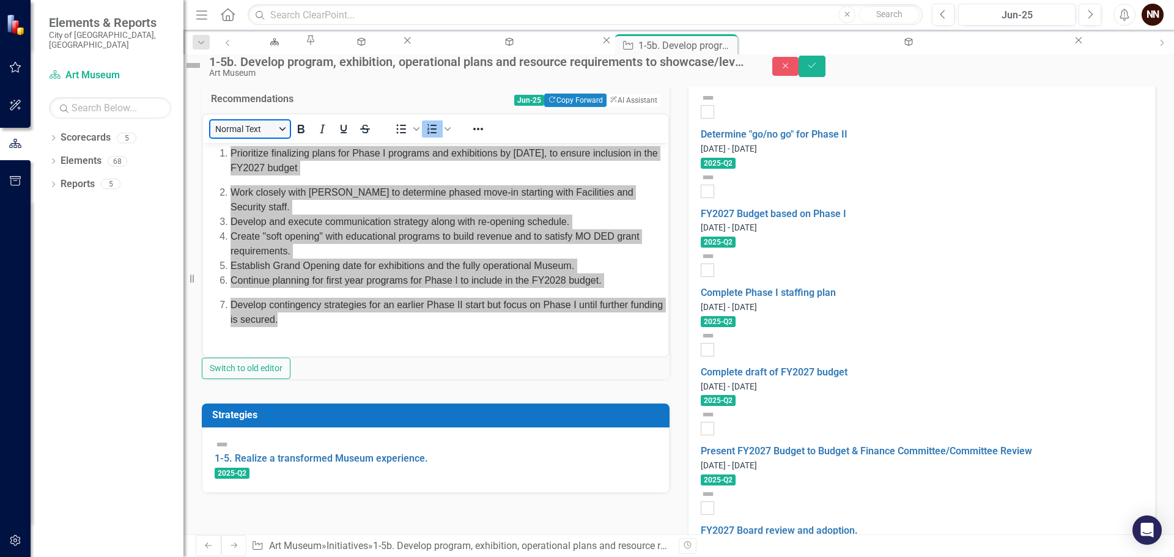
click at [290, 138] on button "Normal Text" at bounding box center [249, 128] width 79 height 17
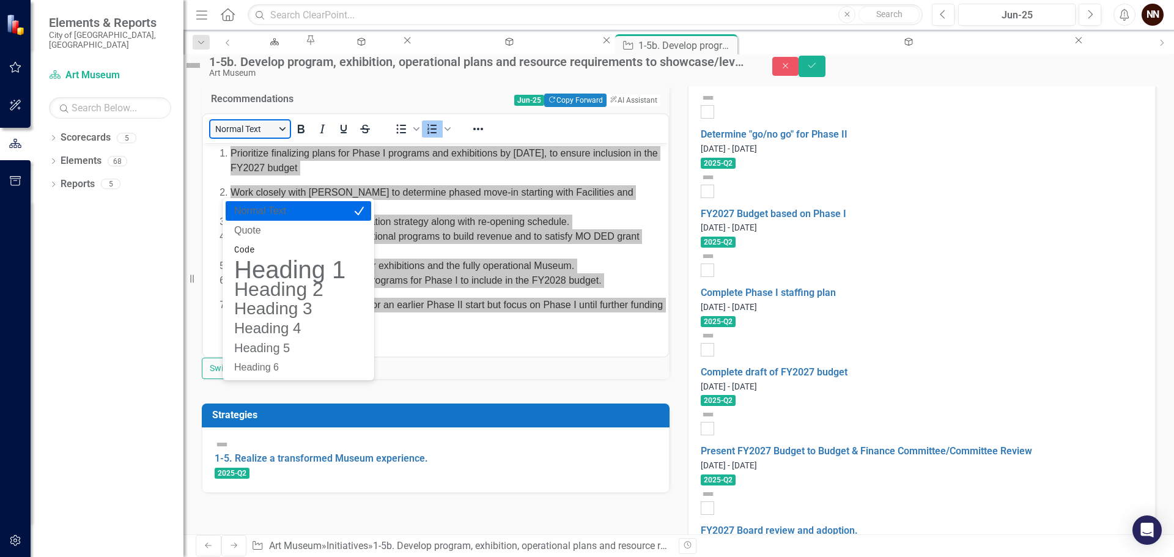
click at [290, 138] on button "Normal Text" at bounding box center [249, 128] width 79 height 17
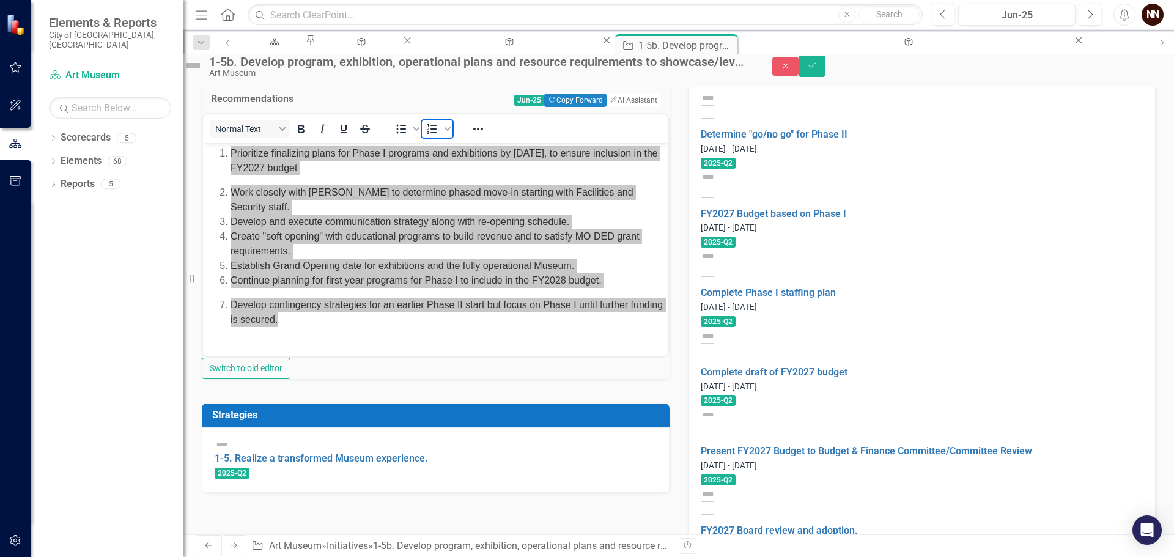
click at [440, 136] on icon "Numbered list" at bounding box center [432, 129] width 15 height 15
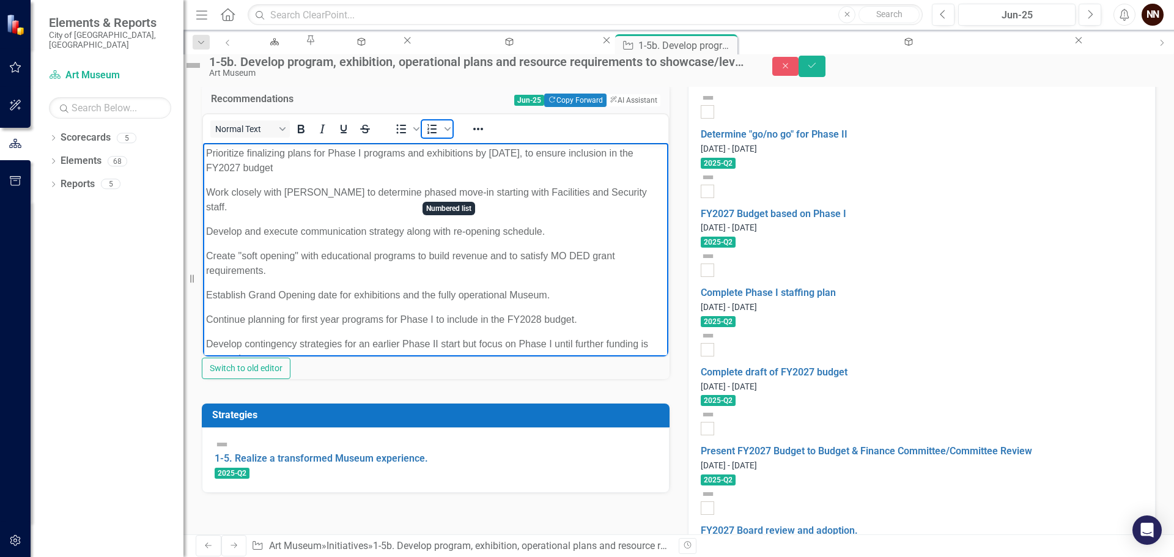
click at [437, 134] on icon "Numbered list" at bounding box center [431, 129] width 9 height 10
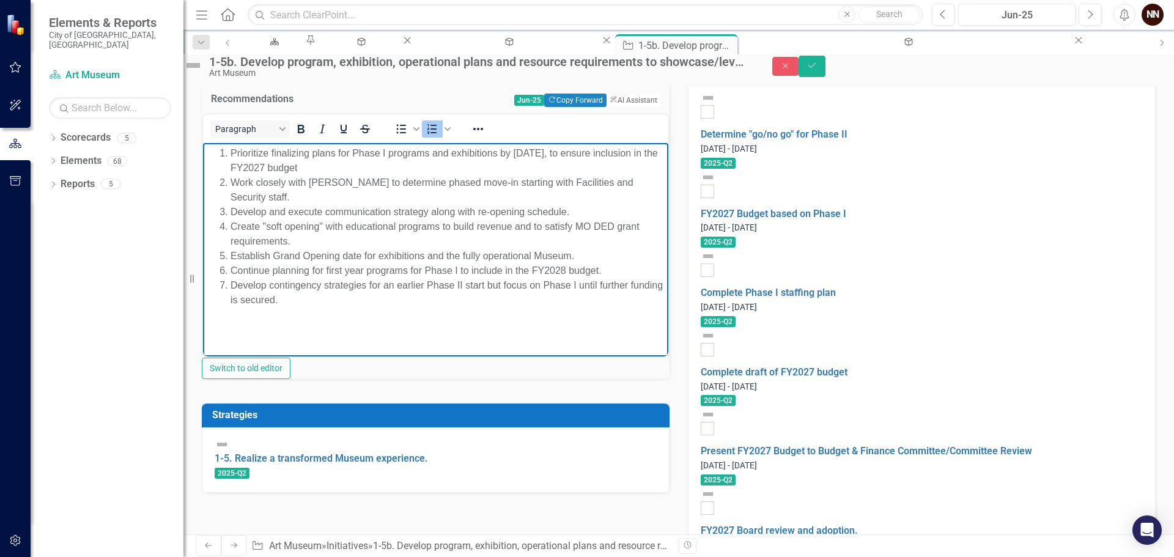
click at [423, 232] on li "Create "soft opening" with educational programs to build revenue and to satisfy…" at bounding box center [448, 233] width 435 height 29
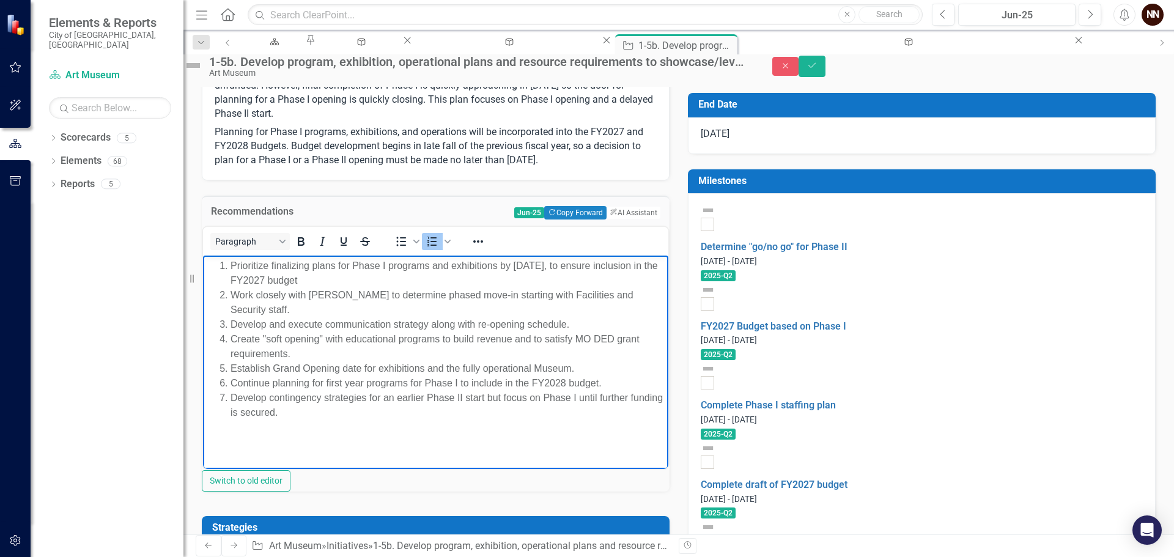
scroll to position [268, 0]
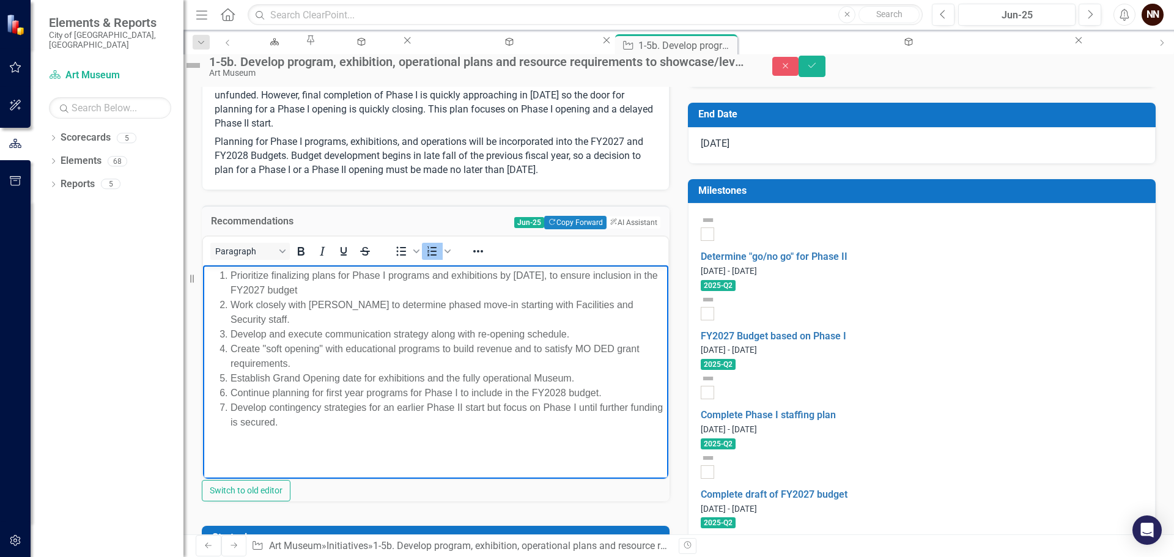
click at [409, 133] on p "The Museum has been in a holding pattern in developing plans for programs, exhi…" at bounding box center [436, 97] width 442 height 72
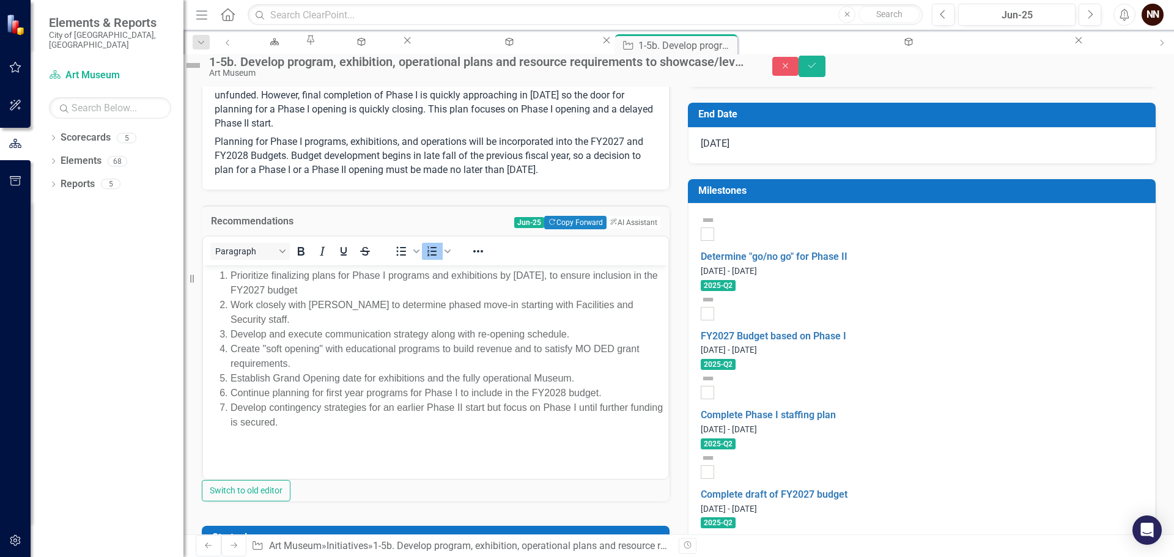
click at [409, 133] on p "The Museum has been in a holding pattern in developing plans for programs, exhi…" at bounding box center [436, 97] width 442 height 72
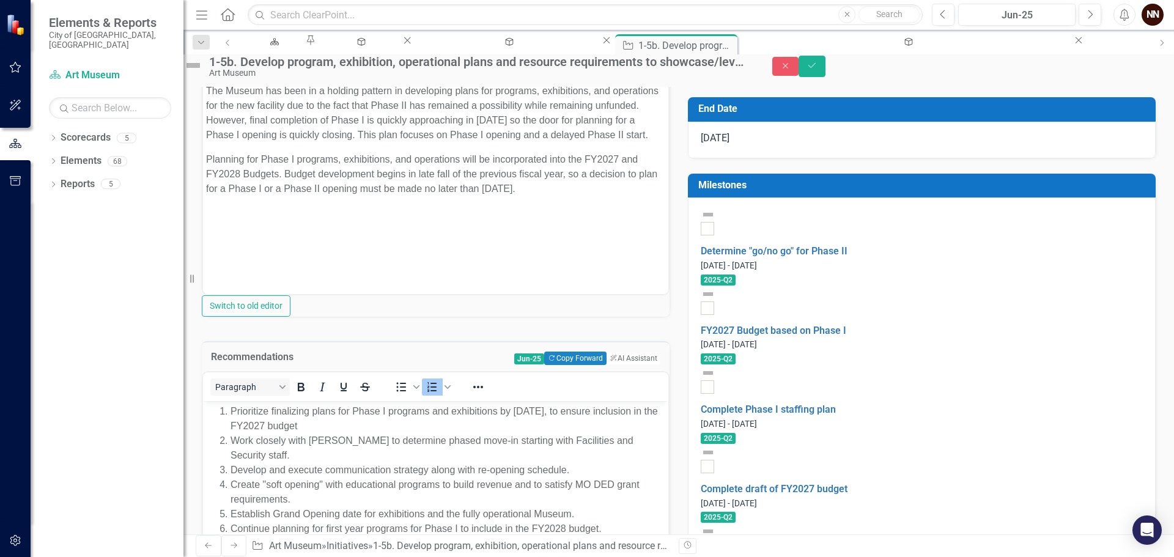
scroll to position [0, 0]
click at [825, 73] on button "Save" at bounding box center [812, 66] width 27 height 21
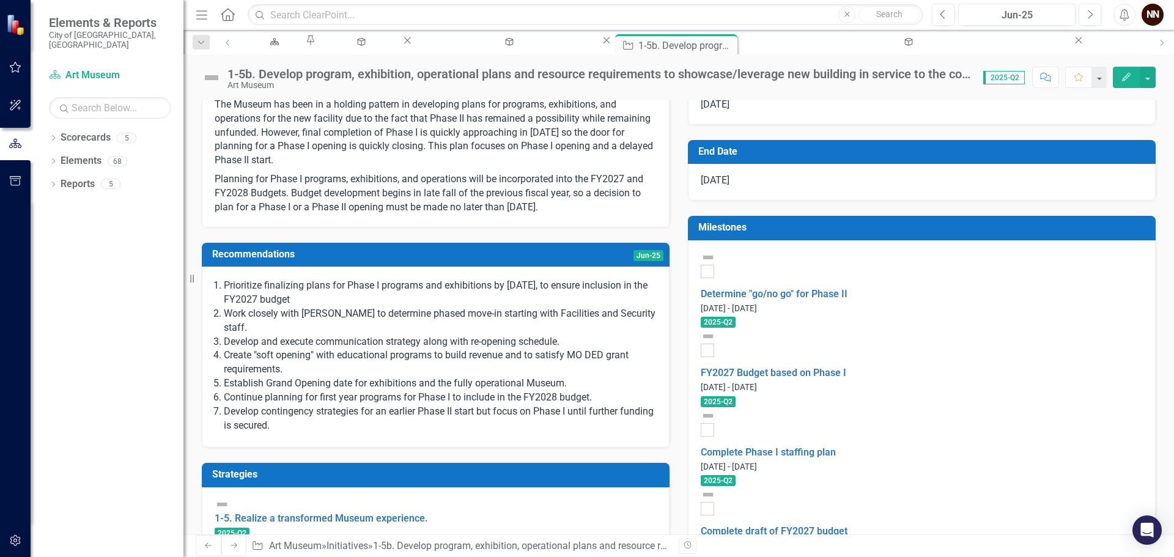
scroll to position [183, 0]
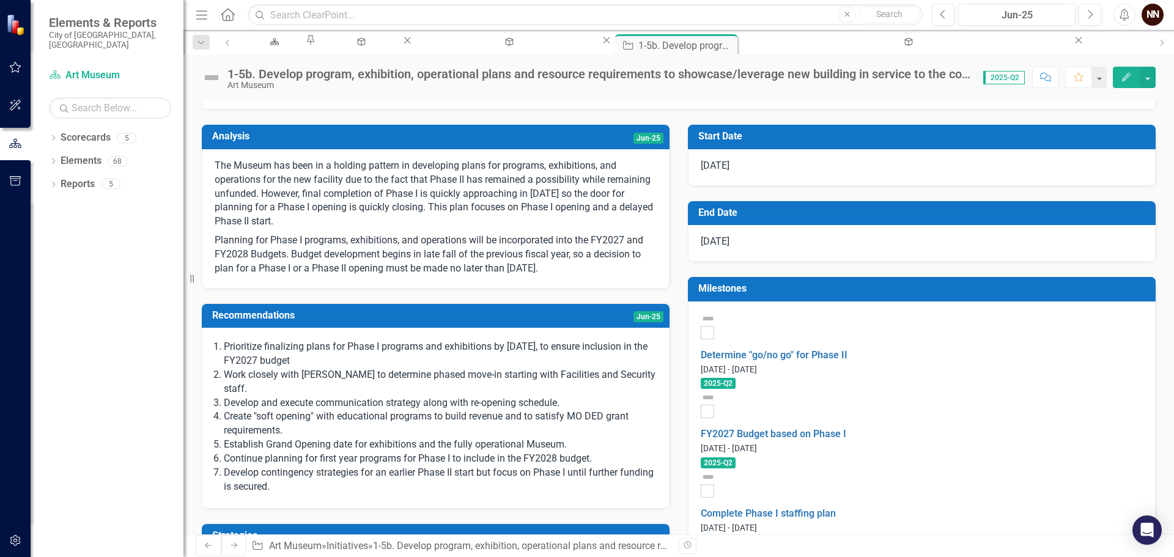
click at [382, 231] on p "The Museum has been in a holding pattern in developing plans for programs, exhi…" at bounding box center [436, 195] width 442 height 72
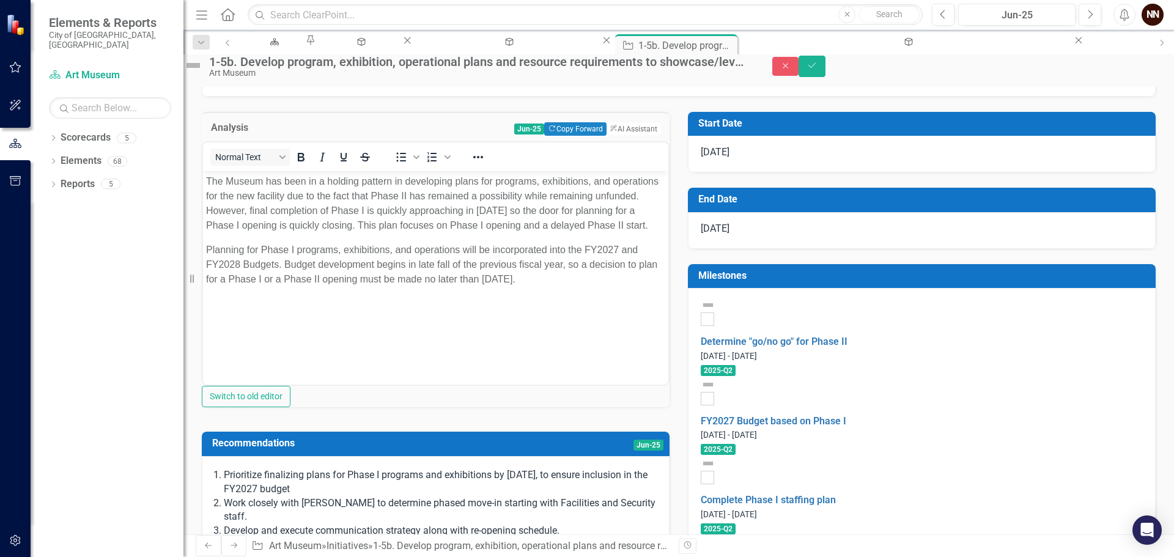
scroll to position [0, 0]
drag, startPoint x: 375, startPoint y: 243, endPoint x: 419, endPoint y: 236, distance: 44.6
click at [375, 233] on p "The Museum has been in a holding pattern in developing plans for programs, exhi…" at bounding box center [435, 203] width 459 height 59
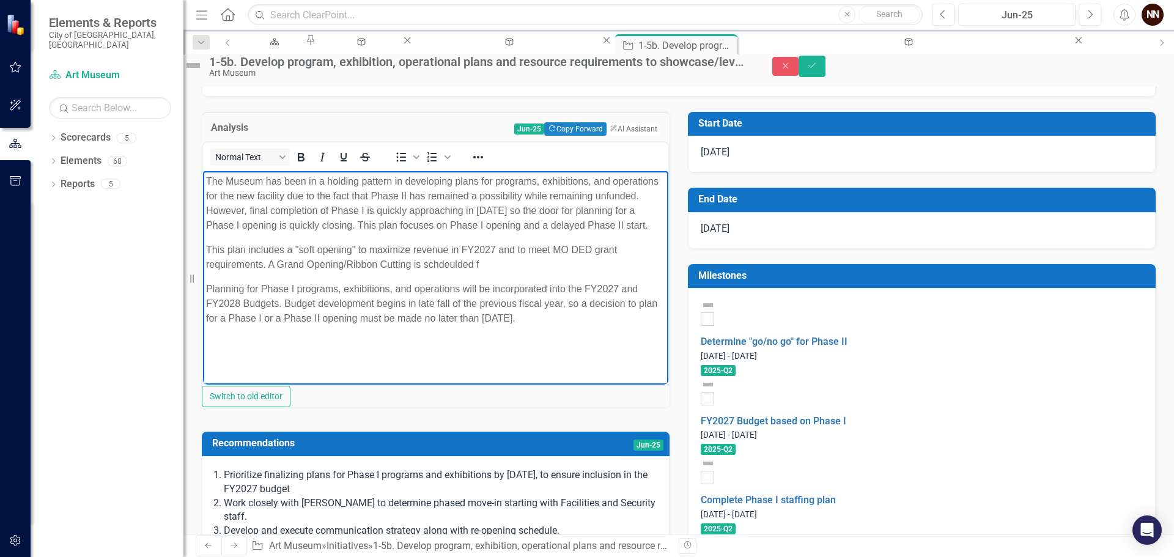
click at [281, 272] on p "This plan includes a "soft opening" to maximize revenue in FY2027 and to meet M…" at bounding box center [435, 257] width 459 height 29
click at [279, 272] on p "This plan includes a "soft opening" to maximize revenue in FY2027 and to meet M…" at bounding box center [435, 257] width 459 height 29
click at [517, 272] on p "This plan includes a "soft opening" to maximize revenue in FY2027 and to meet M…" at bounding box center [435, 257] width 459 height 29
click at [528, 272] on p "This plan includes a "soft opening" to maximize revenue in FY2027 and to meet M…" at bounding box center [435, 257] width 459 height 29
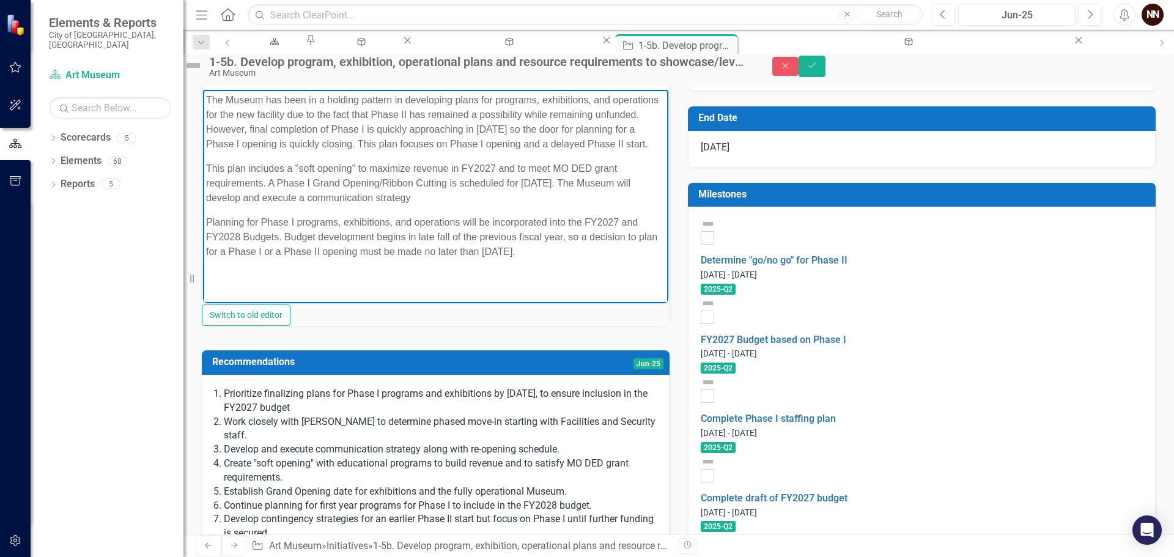
scroll to position [245, 0]
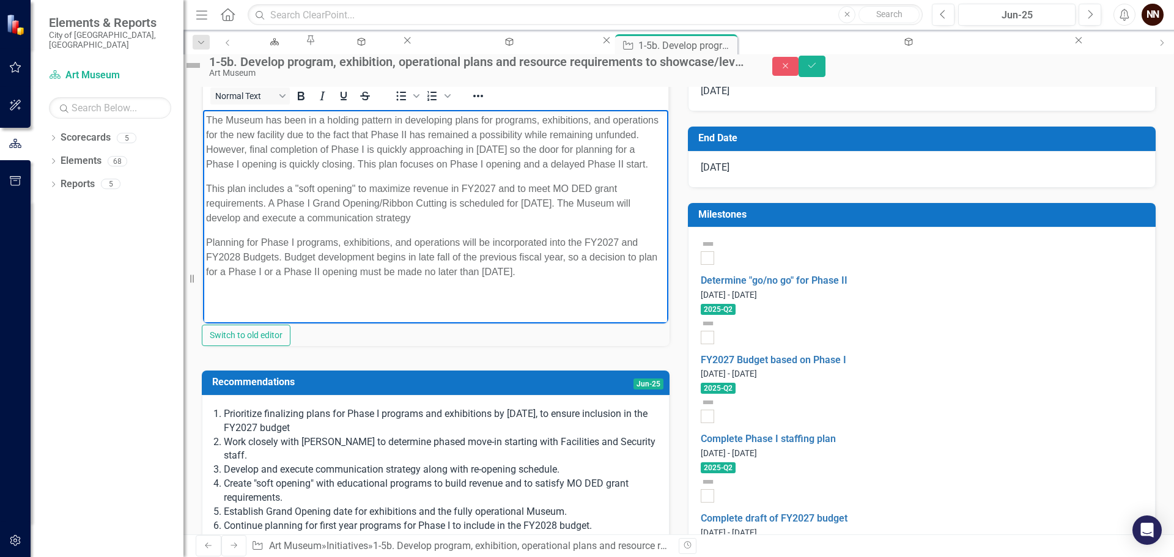
click at [434, 226] on p "This plan includes a "soft opening" to maximize revenue in FY2027 and to meet M…" at bounding box center [435, 204] width 459 height 44
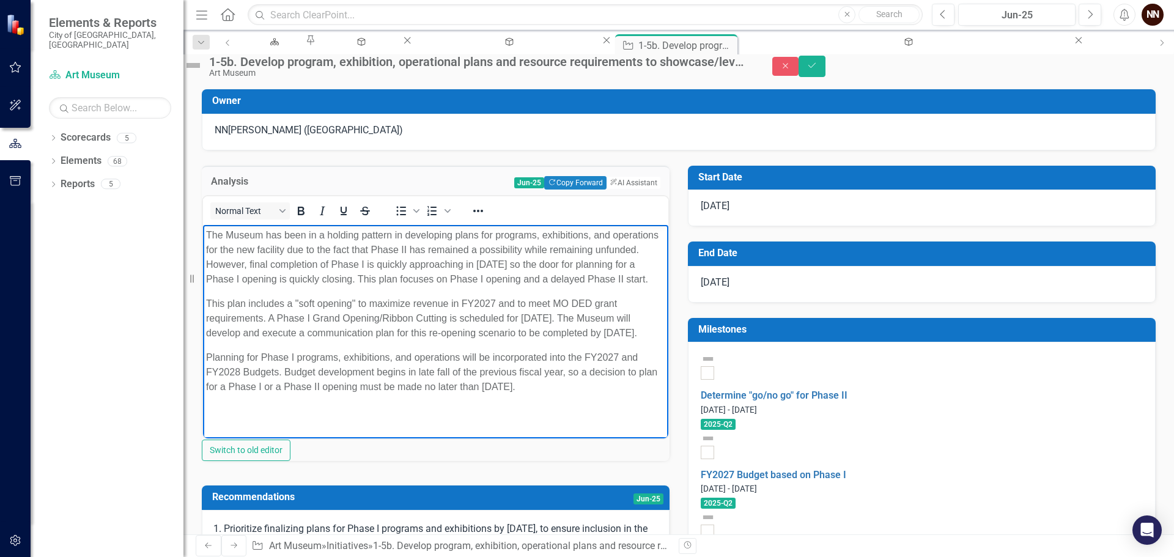
scroll to position [122, 0]
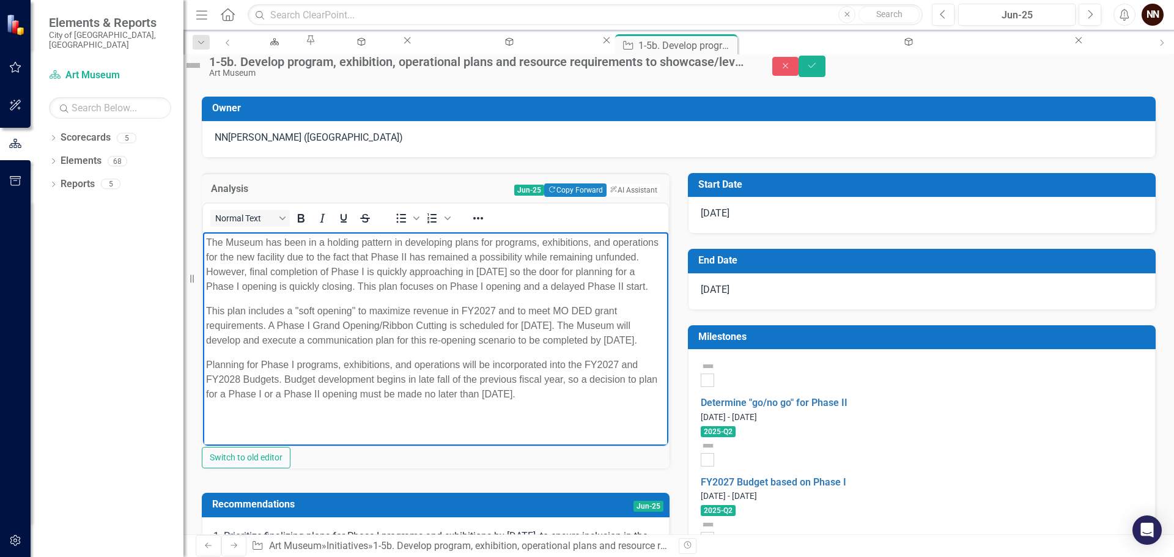
click at [205, 371] on body "The Museum has been in a holding pattern in developing plans for programs, exhi…" at bounding box center [435, 323] width 465 height 183
click at [218, 348] on p "This plan includes a "soft opening" to maximize revenue in FY2027 and to meet M…" at bounding box center [435, 326] width 459 height 44
drag, startPoint x: 209, startPoint y: 368, endPoint x: 262, endPoint y: 370, distance: 53.2
click at [262, 348] on p "This plan includes a "soft opening" to maximize revenue in FY2027 and to meet M…" at bounding box center [435, 326] width 459 height 44
drag, startPoint x: 264, startPoint y: 370, endPoint x: 209, endPoint y: 373, distance: 55.1
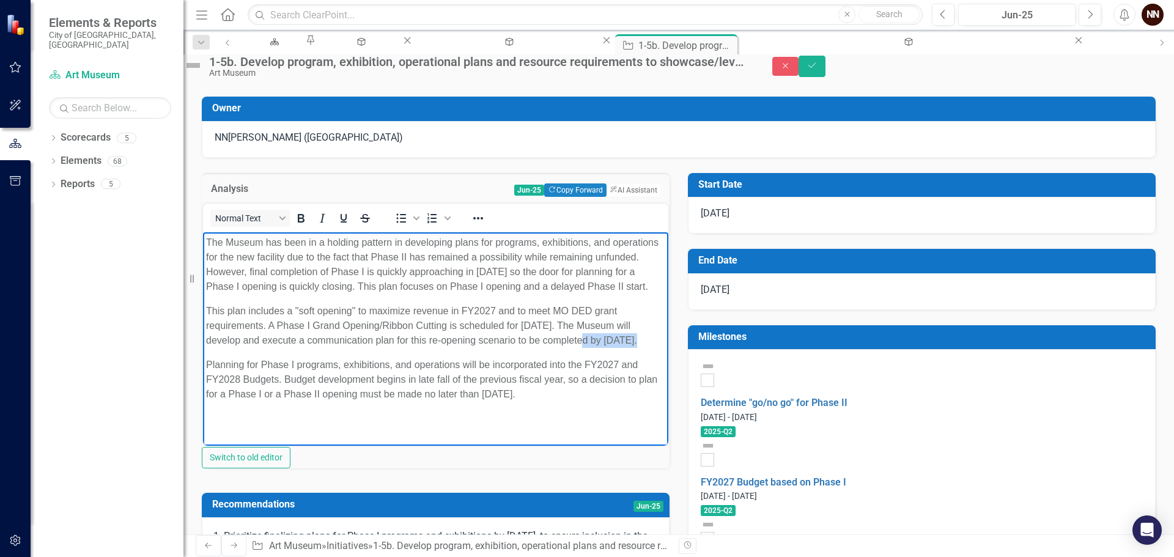
click at [209, 348] on p "This plan includes a "soft opening" to maximize revenue in FY2027 and to meet M…" at bounding box center [435, 326] width 459 height 44
click at [818, 70] on icon "Save" at bounding box center [811, 65] width 11 height 9
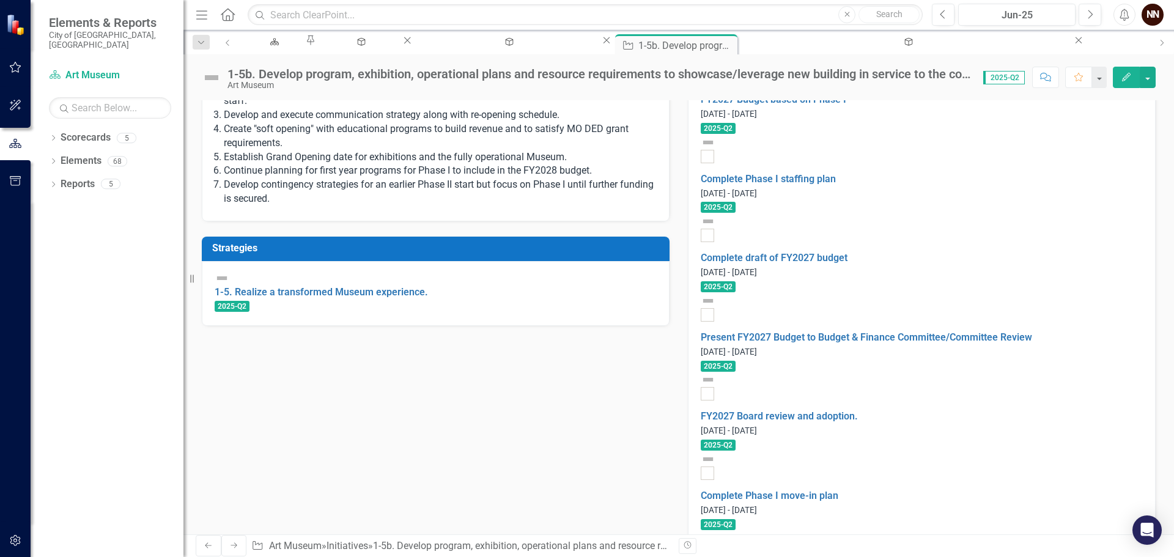
scroll to position [389, 0]
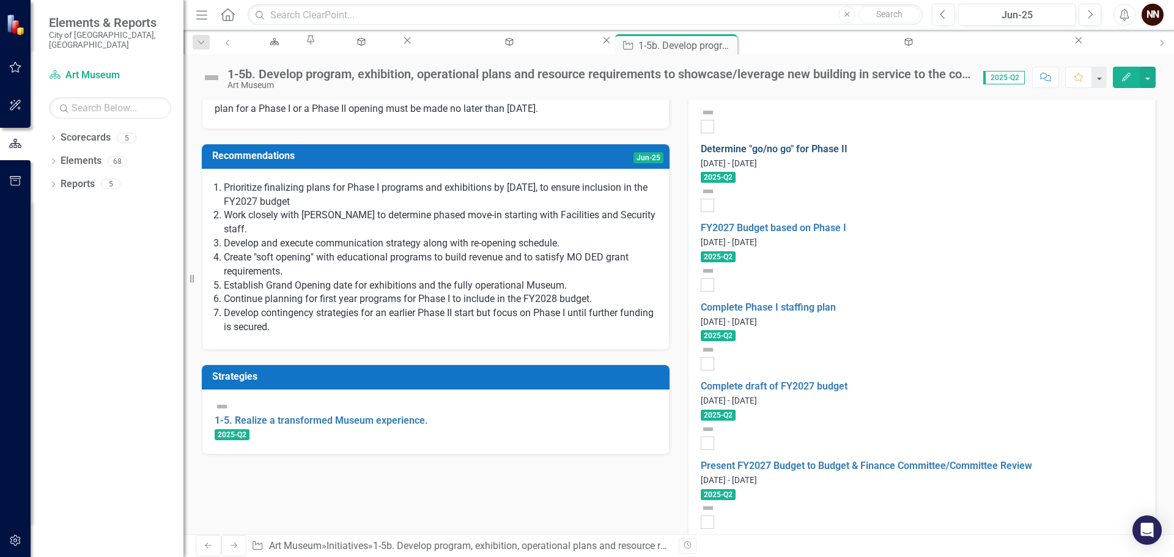
click at [805, 152] on link "Determine "go/no go" for Phase II" at bounding box center [774, 149] width 147 height 12
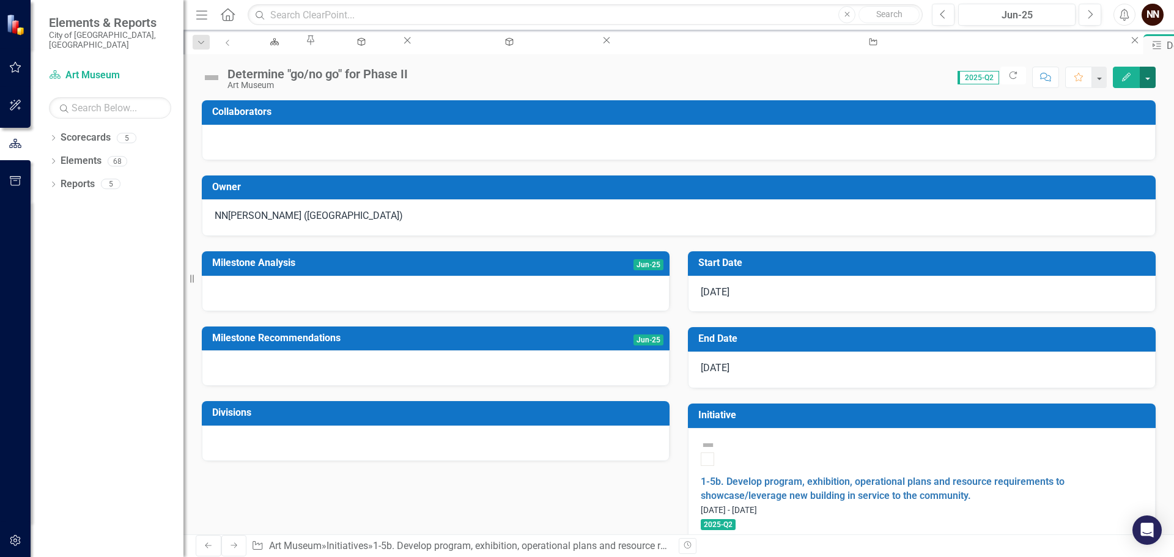
click at [1148, 75] on button "button" at bounding box center [1148, 77] width 16 height 21
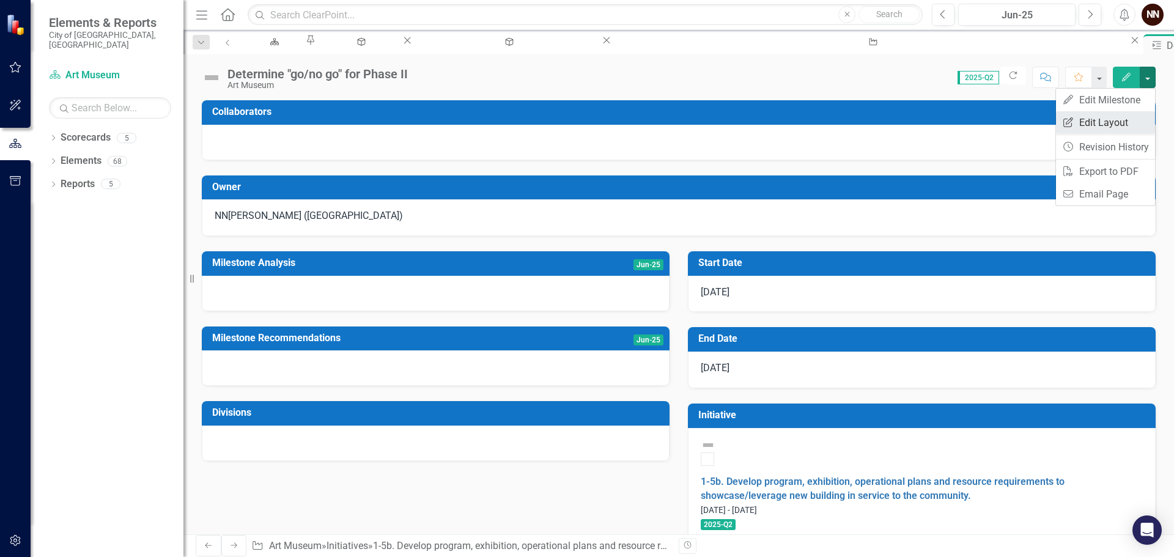
click at [1080, 123] on link "Edit Report Edit Layout" at bounding box center [1105, 122] width 99 height 23
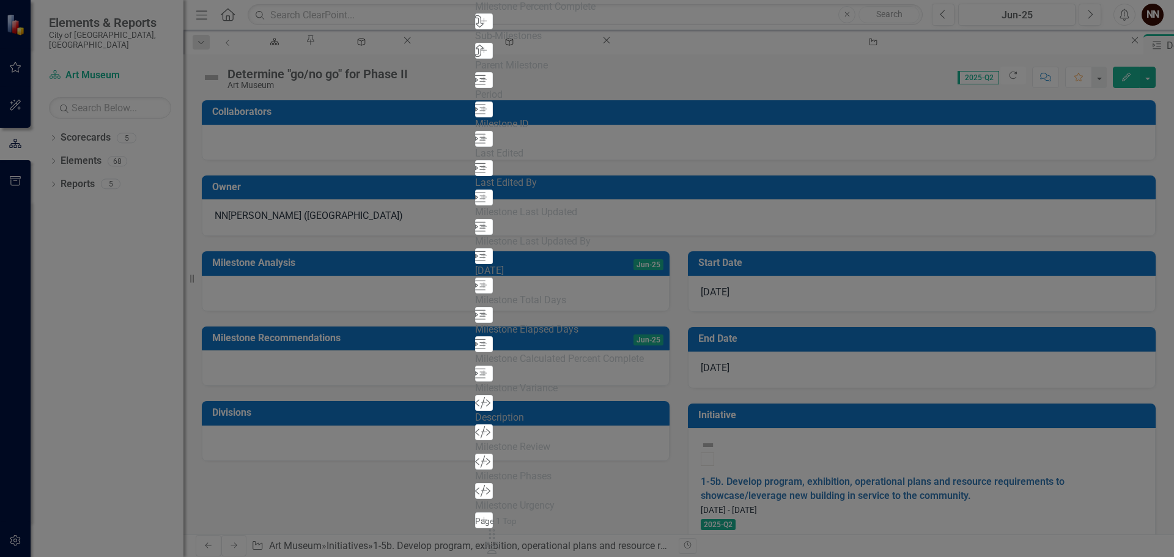
scroll to position [545, 0]
click at [479, 429] on icon "Add" at bounding box center [483, 432] width 9 height 7
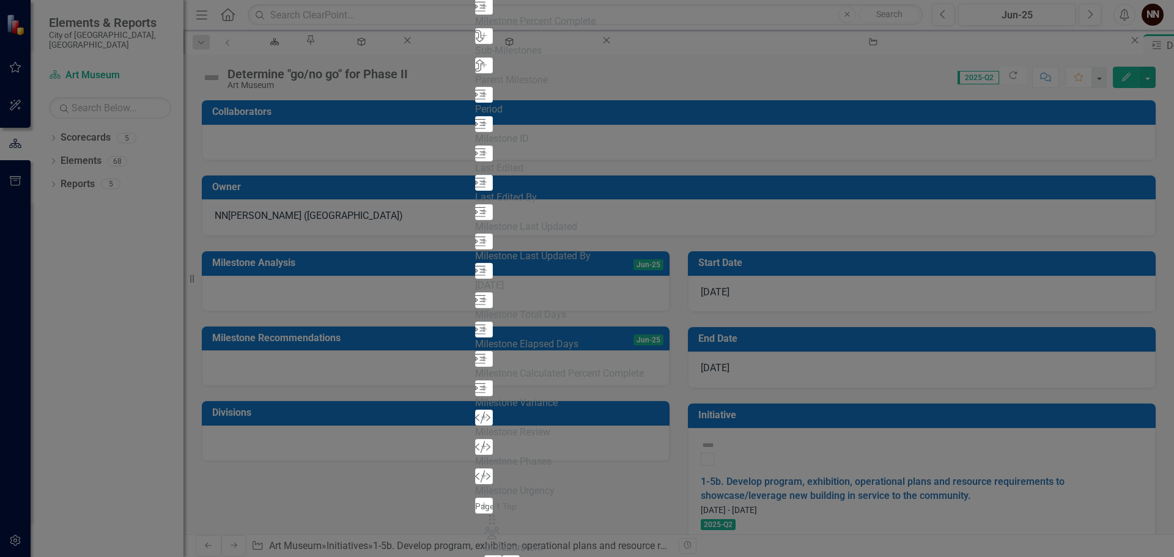
scroll to position [506, 0]
drag, startPoint x: 421, startPoint y: 81, endPoint x: 426, endPoint y: 367, distance: 286.2
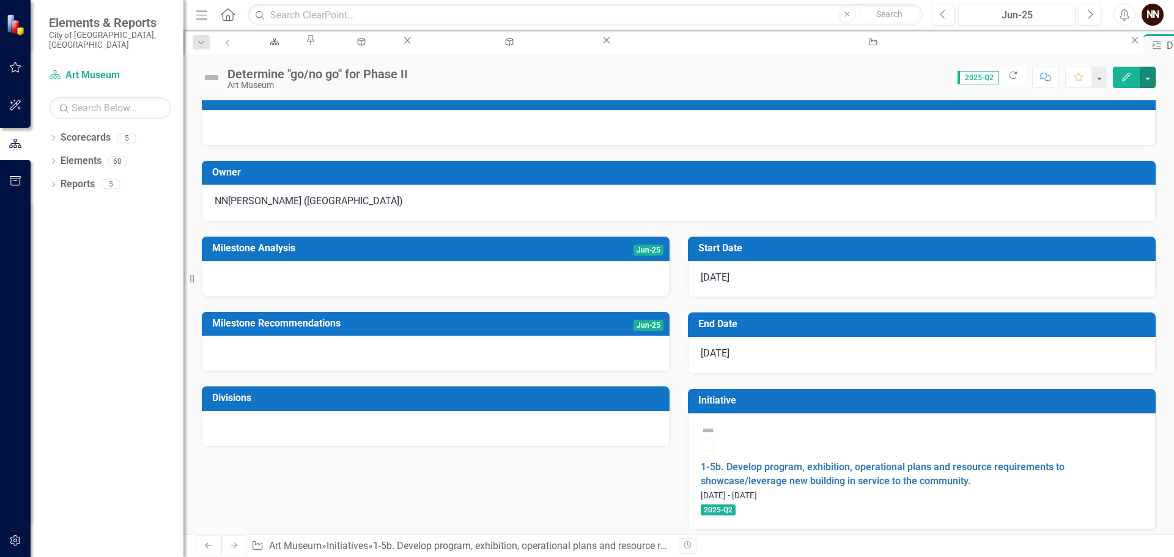
scroll to position [39, 0]
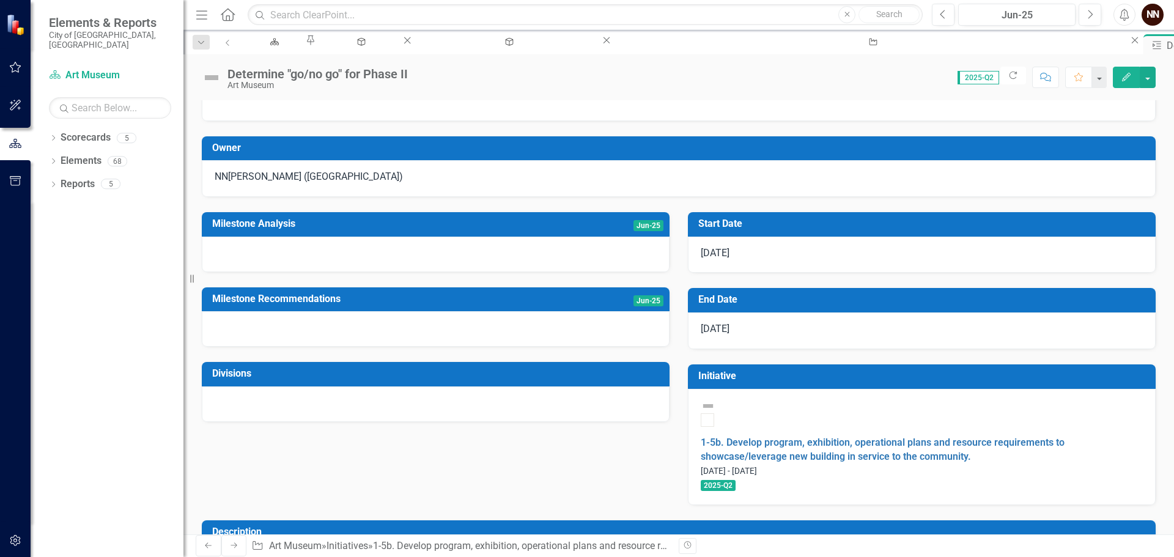
click at [515, 544] on div at bounding box center [679, 561] width 954 height 35
click at [512, 544] on div at bounding box center [679, 561] width 954 height 35
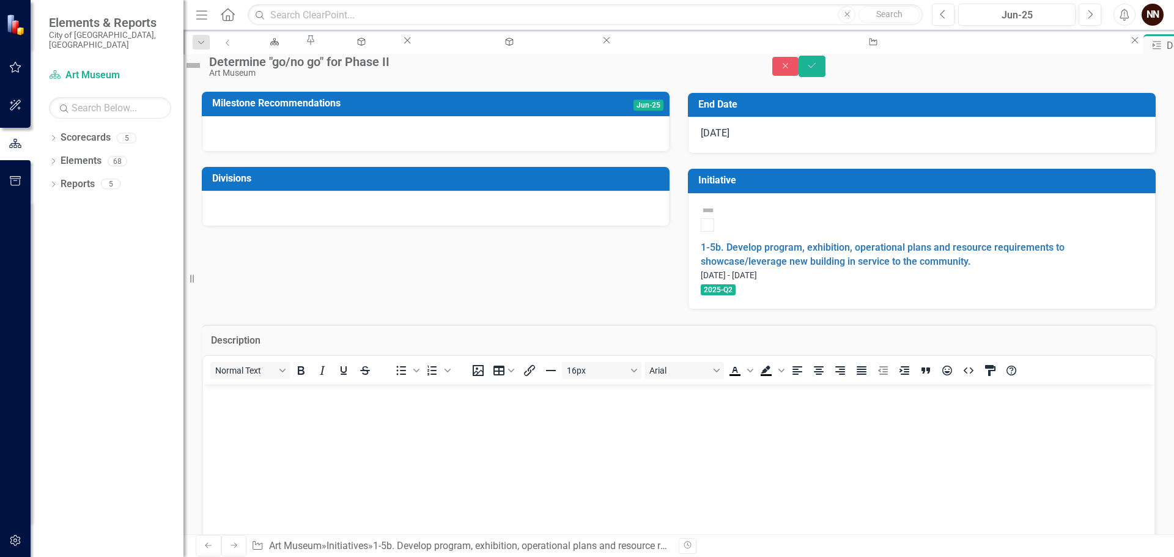
scroll to position [223, 0]
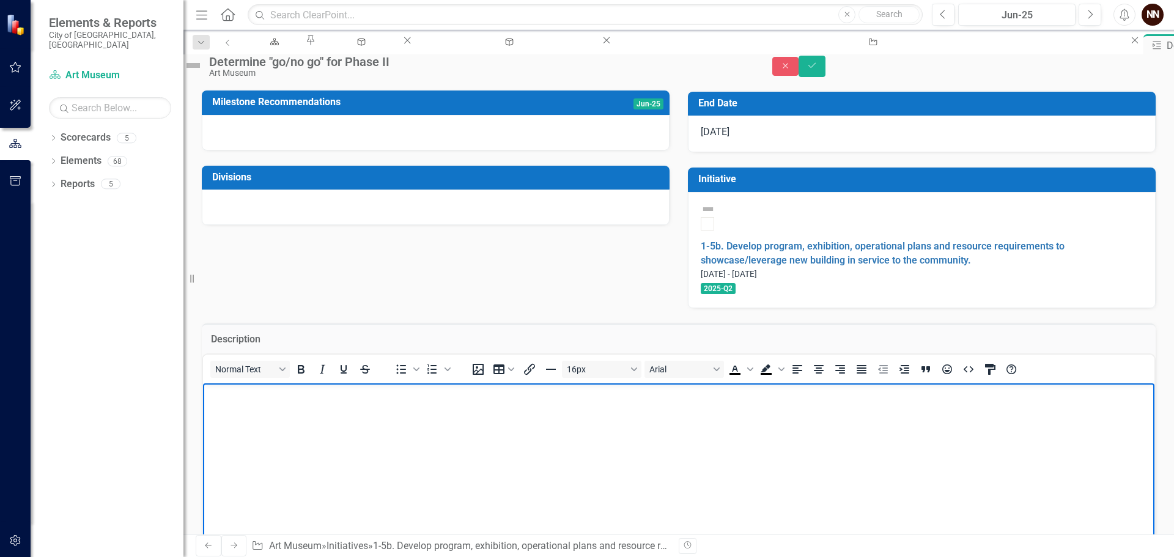
click at [431, 445] on body "Rich Text Area. Press ALT-0 for help." at bounding box center [678, 474] width 951 height 183
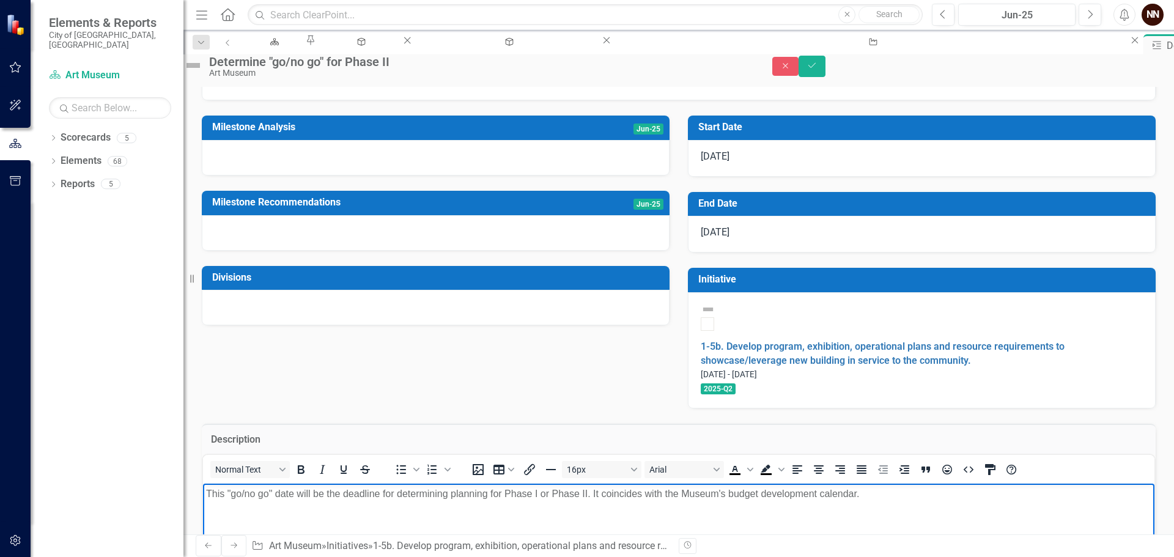
scroll to position [100, 0]
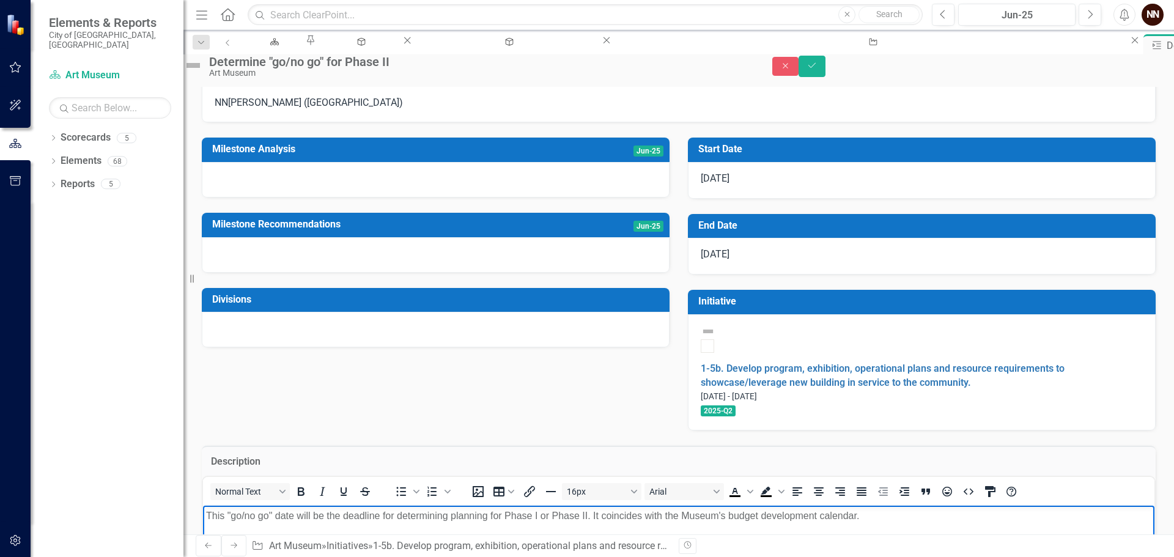
click at [327, 195] on div at bounding box center [436, 179] width 468 height 35
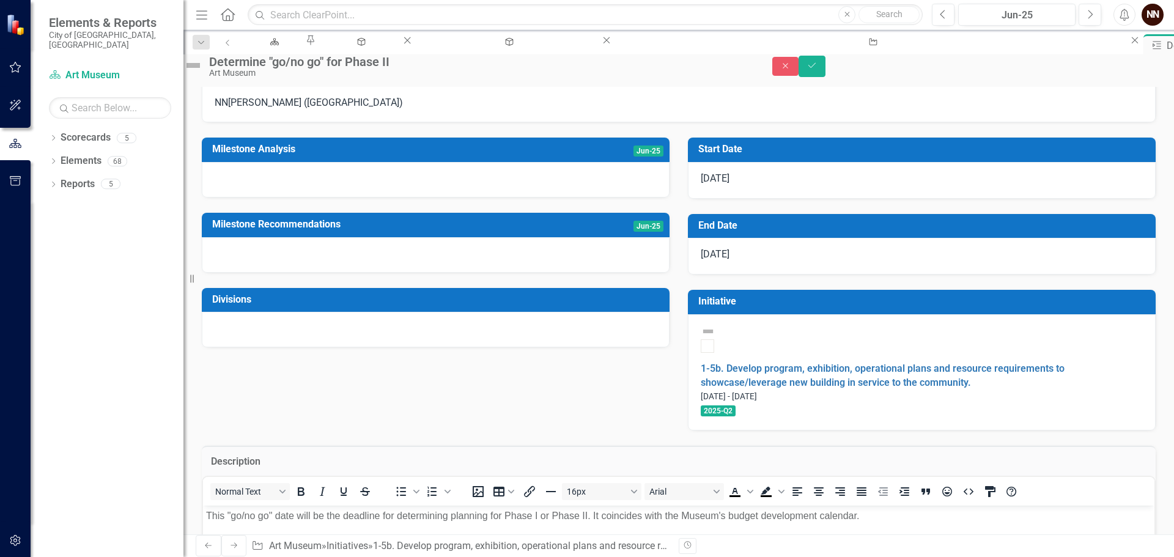
click at [327, 195] on div at bounding box center [436, 179] width 468 height 35
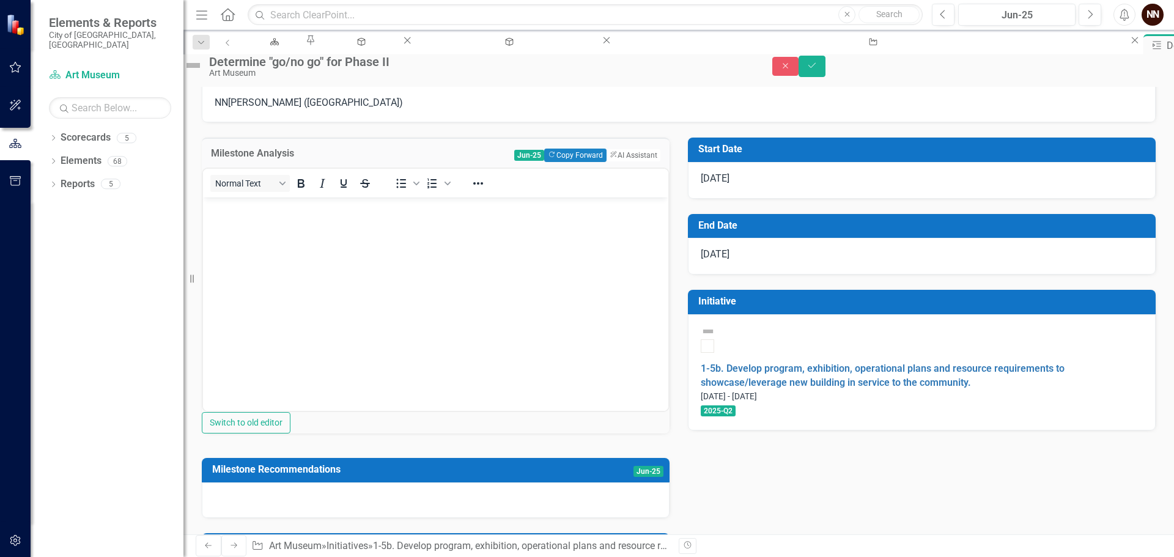
scroll to position [0, 0]
click at [297, 221] on body "Rich Text Area. Press ALT-0 for help." at bounding box center [435, 288] width 465 height 183
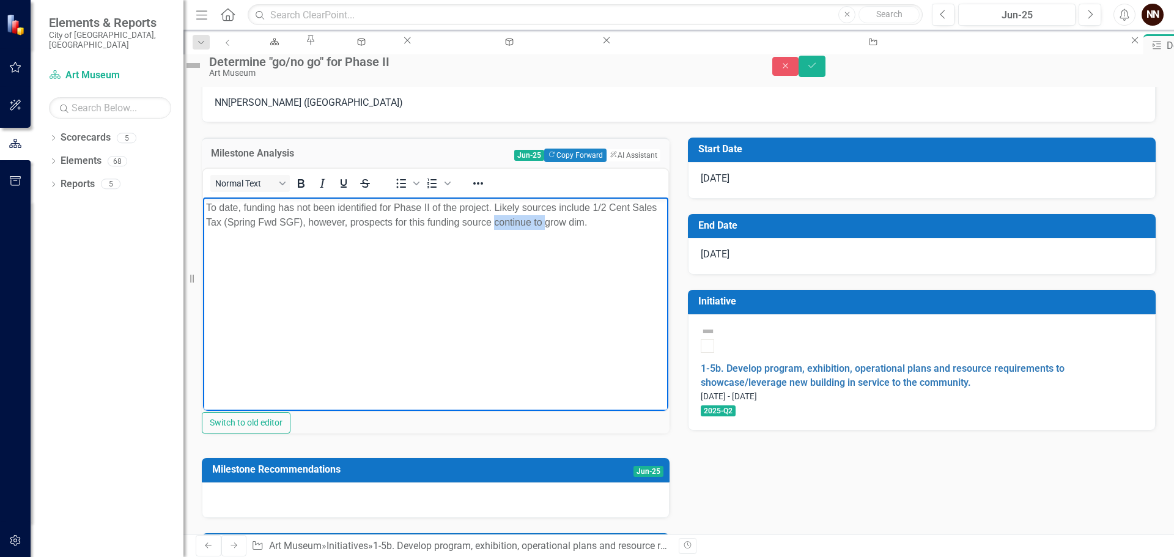
drag, startPoint x: 523, startPoint y: 221, endPoint x: 572, endPoint y: 221, distance: 49.5
click at [572, 221] on p "To date, funding has not been identified for Phase II of the project. Likely so…" at bounding box center [435, 215] width 459 height 29
click at [562, 224] on p "To date, funding has not been identified for Phase II of the project. Likely so…" at bounding box center [435, 215] width 459 height 29
click at [519, 237] on p "To date, funding has not been identified for Phase II of the project. Likely so…" at bounding box center [435, 223] width 459 height 44
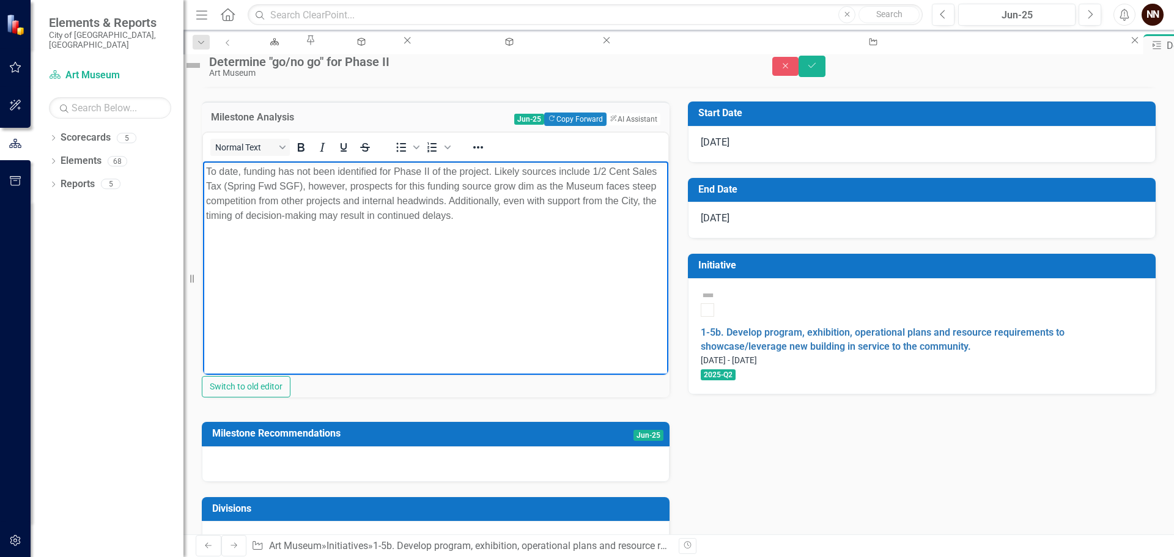
scroll to position [100, 0]
